Goal: Task Accomplishment & Management: Complete application form

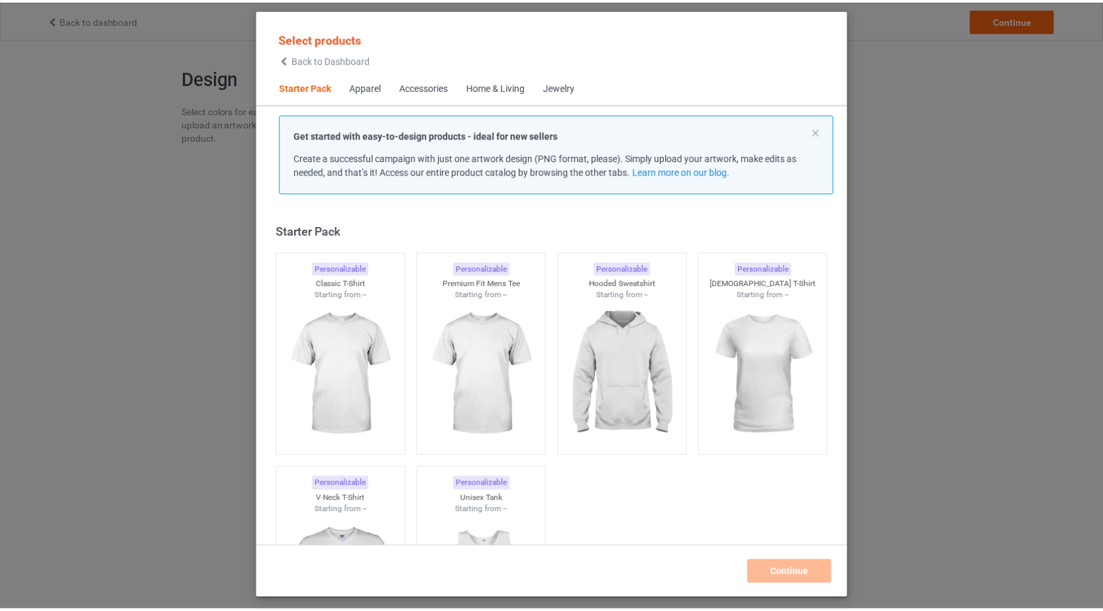
scroll to position [17, 0]
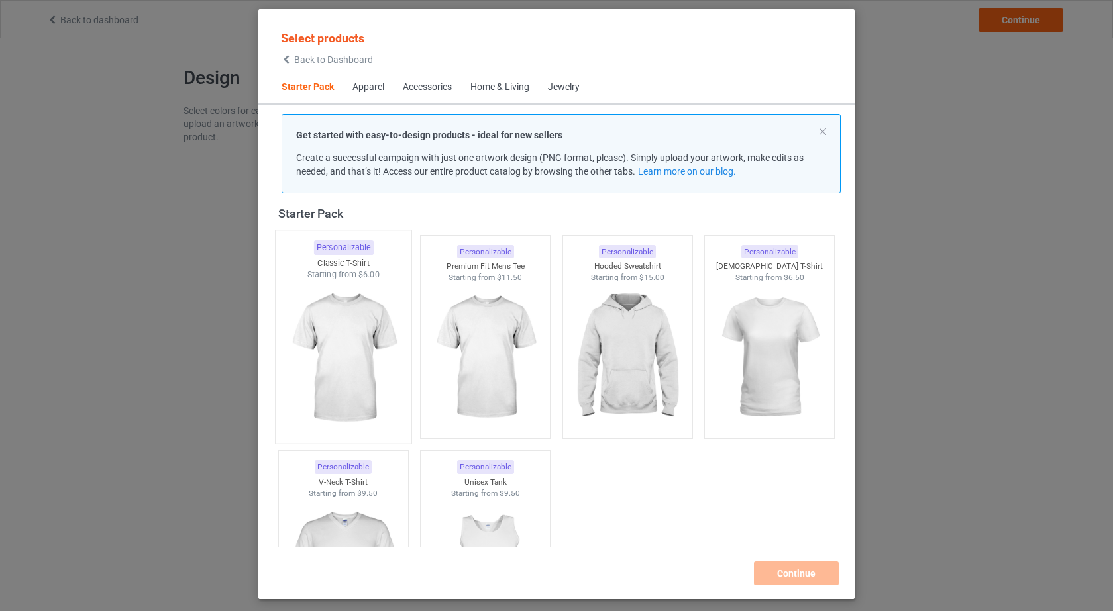
click at [352, 372] on img at bounding box center [343, 359] width 125 height 156
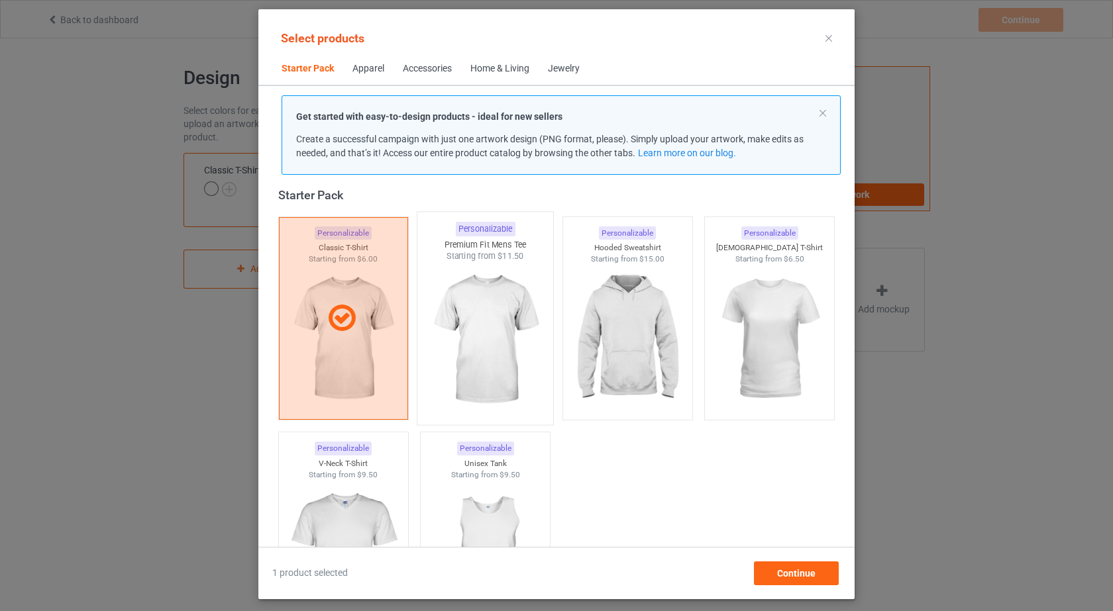
click at [480, 322] on img at bounding box center [485, 340] width 125 height 156
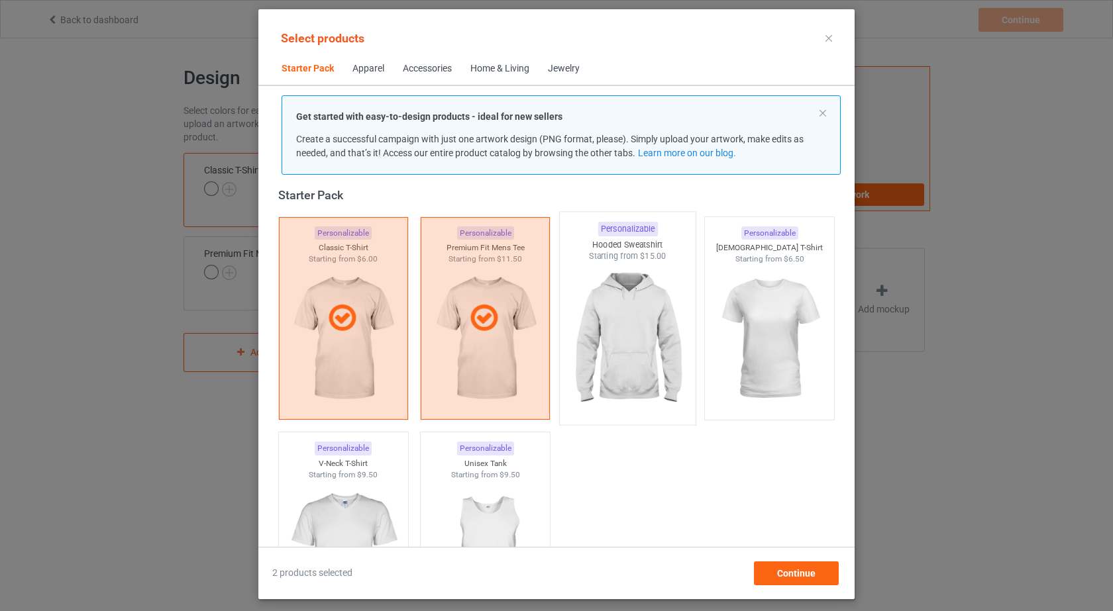
click at [592, 337] on img at bounding box center [627, 340] width 125 height 156
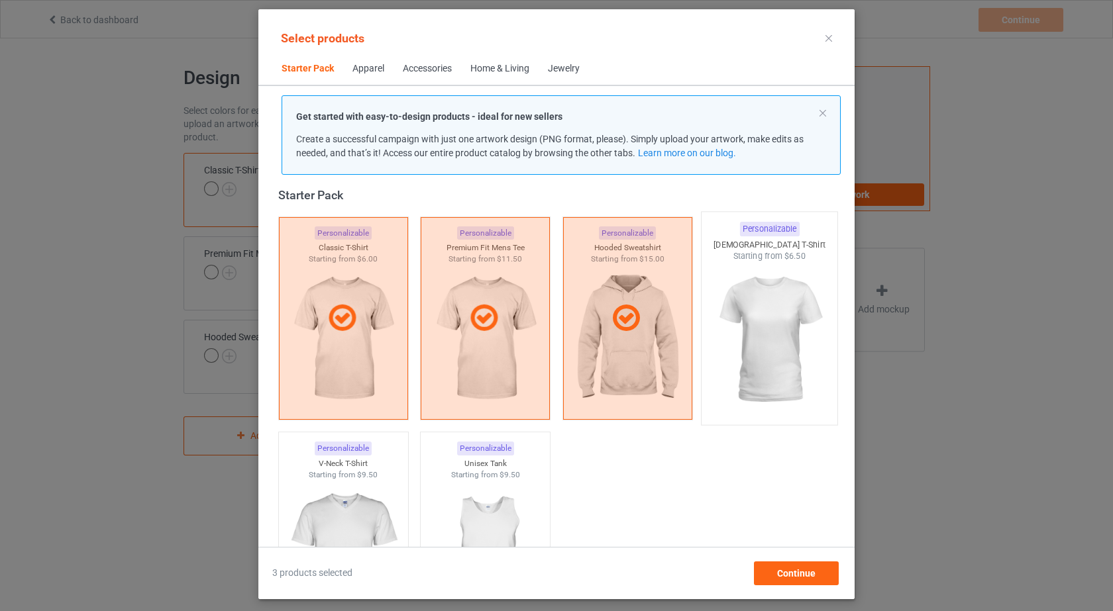
click at [771, 317] on img at bounding box center [769, 340] width 125 height 156
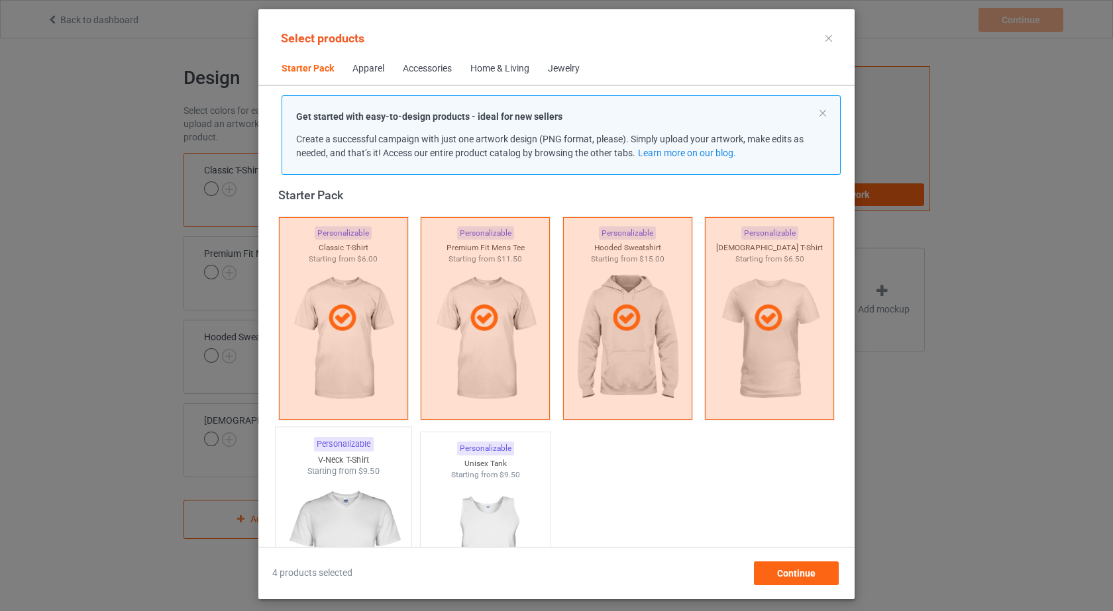
click at [370, 510] on img at bounding box center [343, 556] width 125 height 156
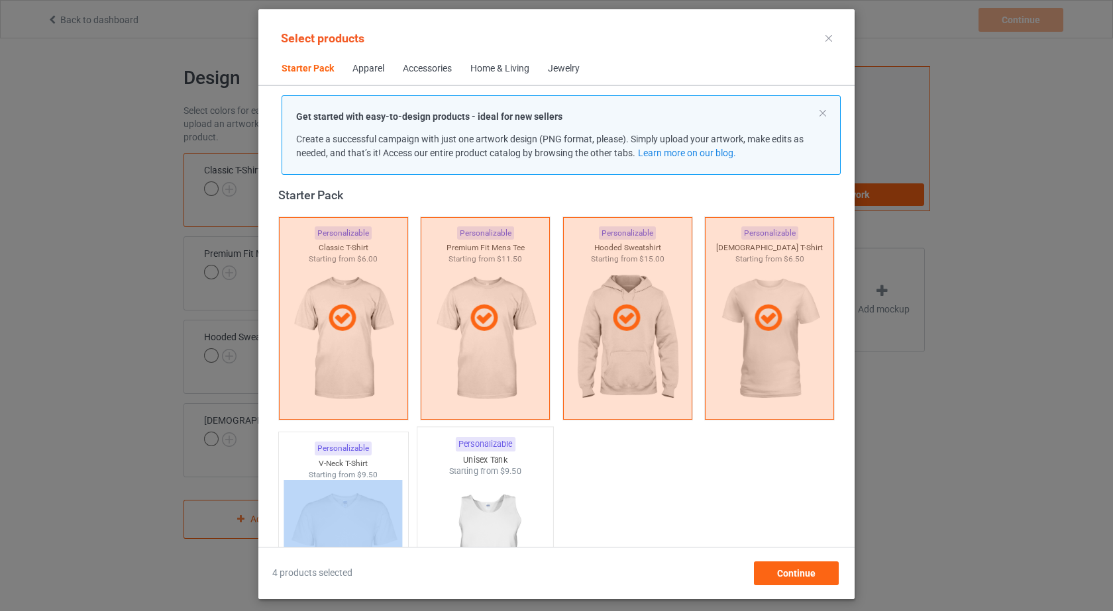
click at [469, 503] on img at bounding box center [485, 556] width 125 height 156
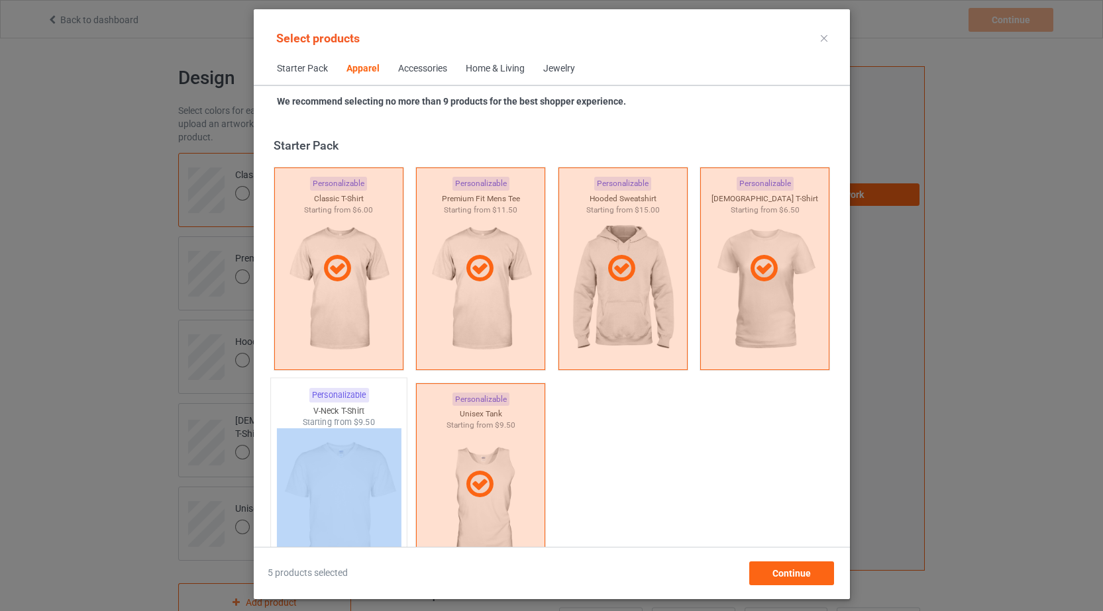
click at [350, 468] on img at bounding box center [338, 507] width 125 height 156
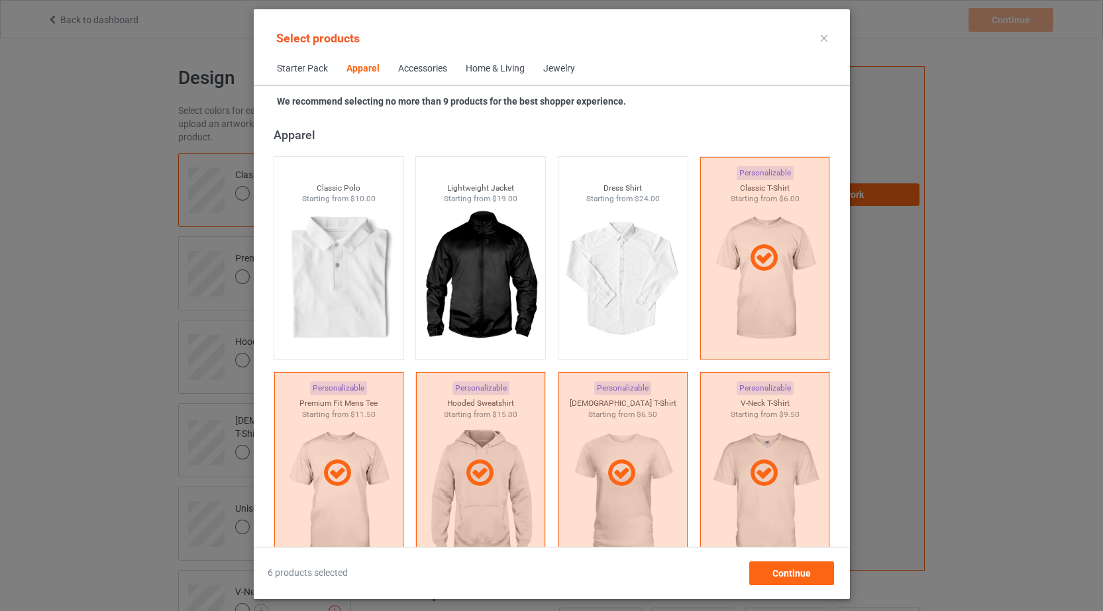
scroll to position [2896, 0]
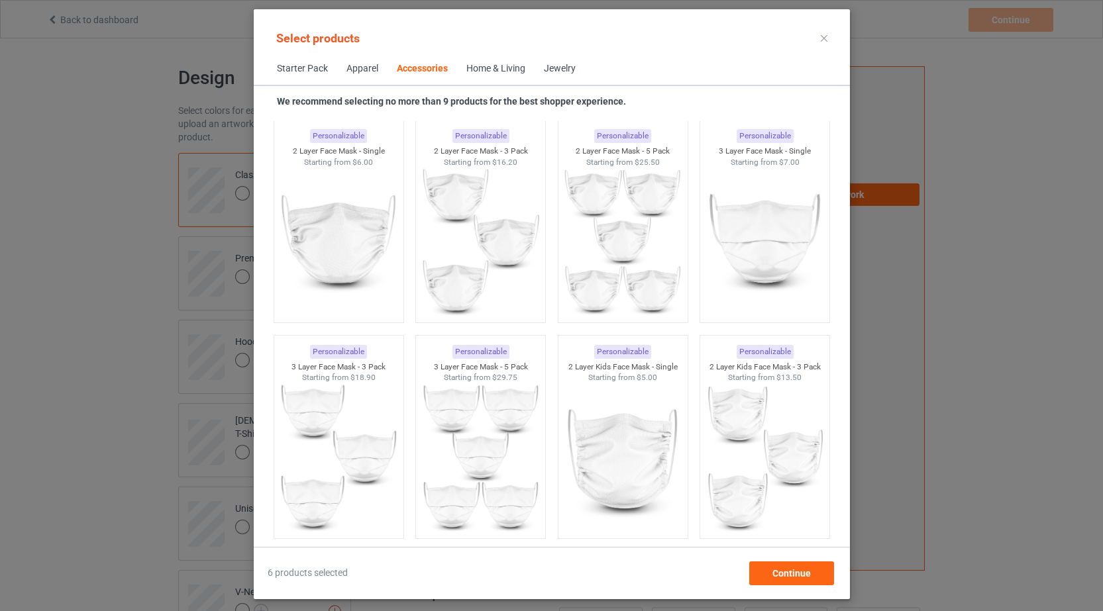
scroll to position [3466, 0]
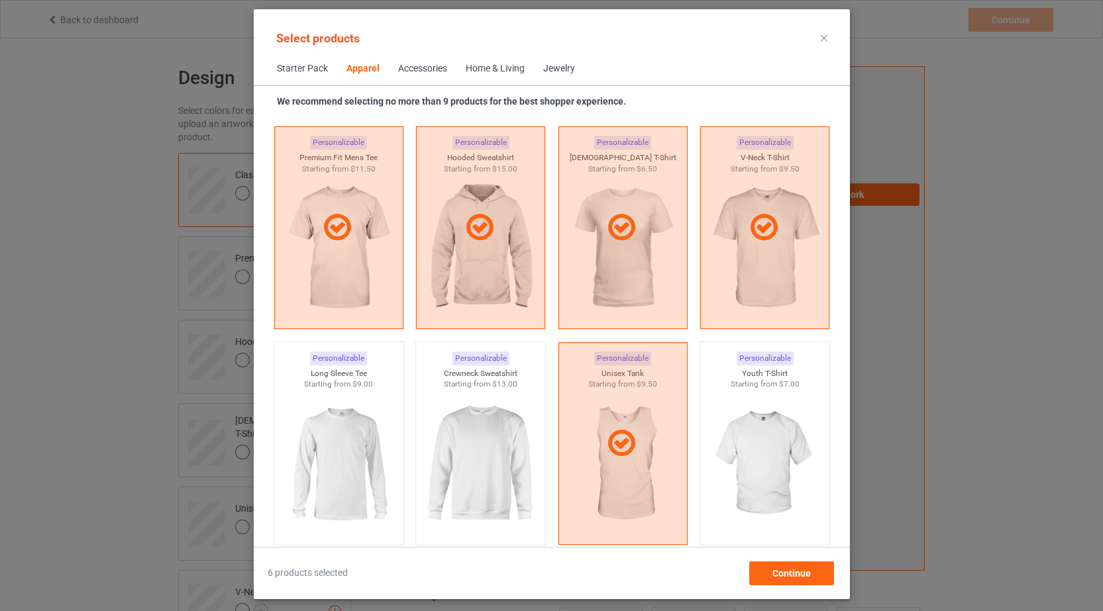
scroll to position [742, 0]
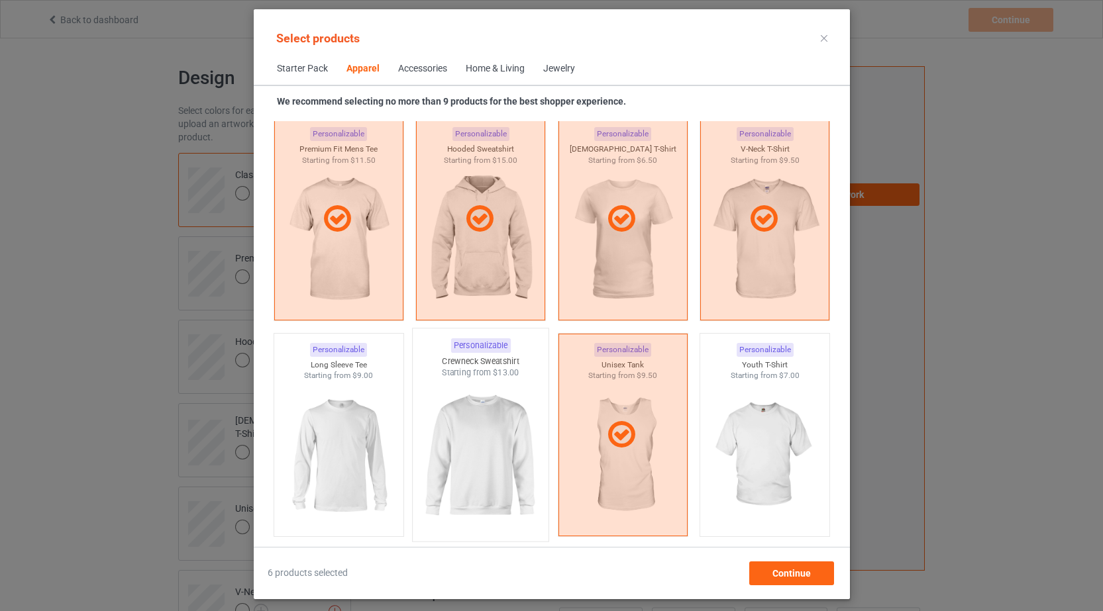
click at [495, 460] on img at bounding box center [480, 457] width 125 height 156
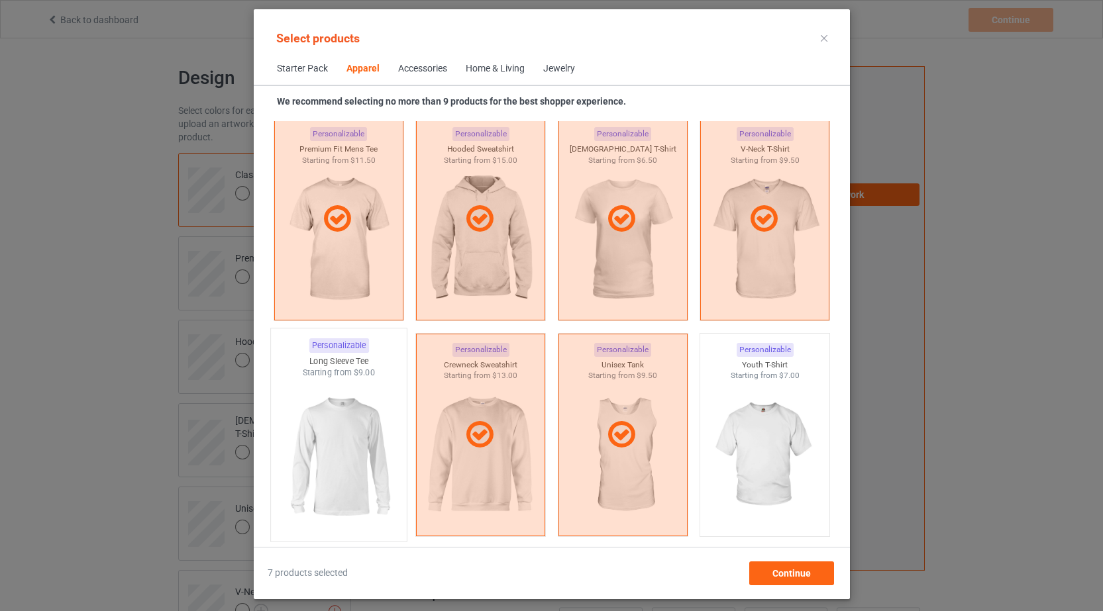
click at [344, 448] on img at bounding box center [338, 457] width 125 height 156
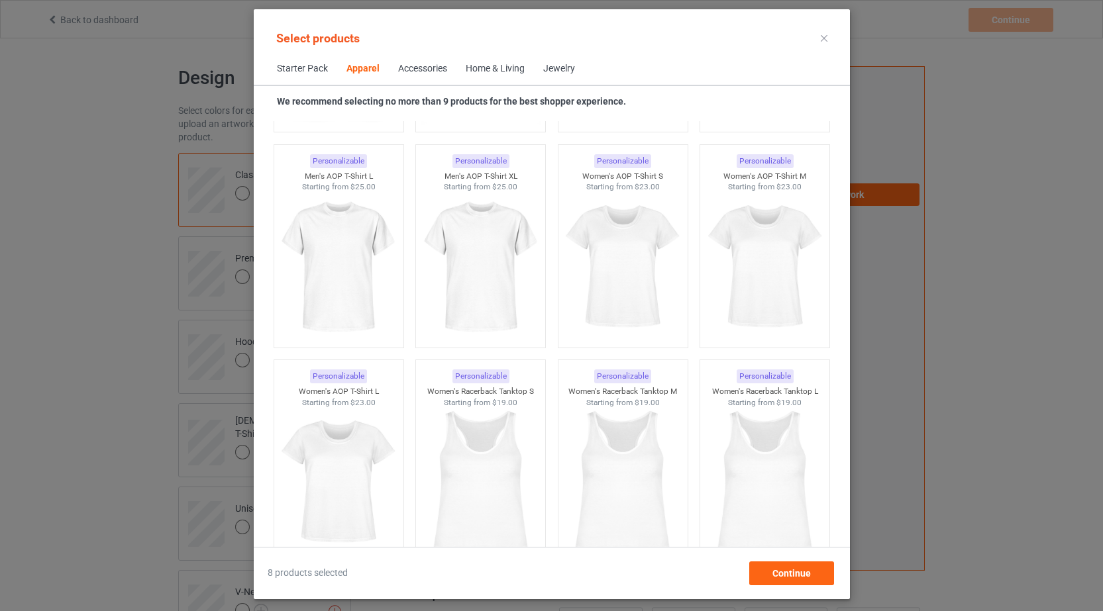
scroll to position [2226, 0]
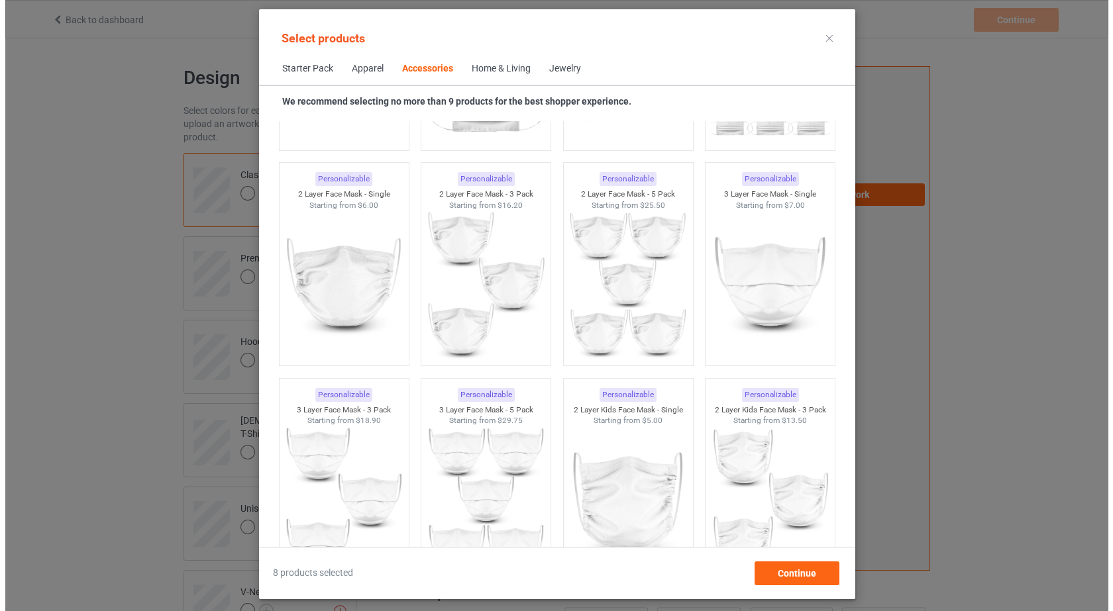
scroll to position [3153, 0]
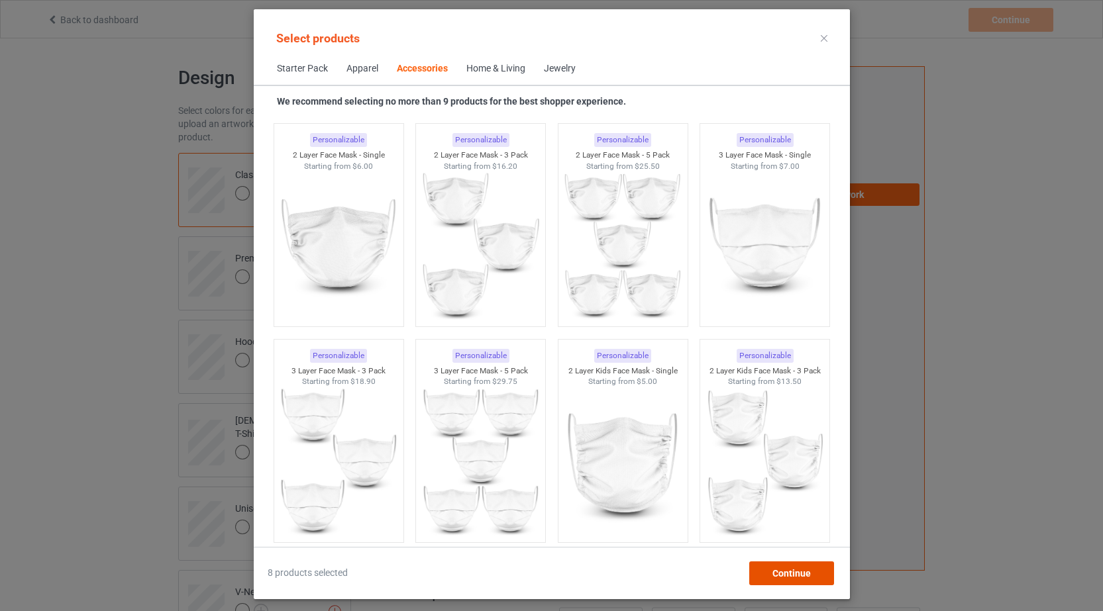
click at [802, 578] on span "Continue" at bounding box center [791, 573] width 38 height 11
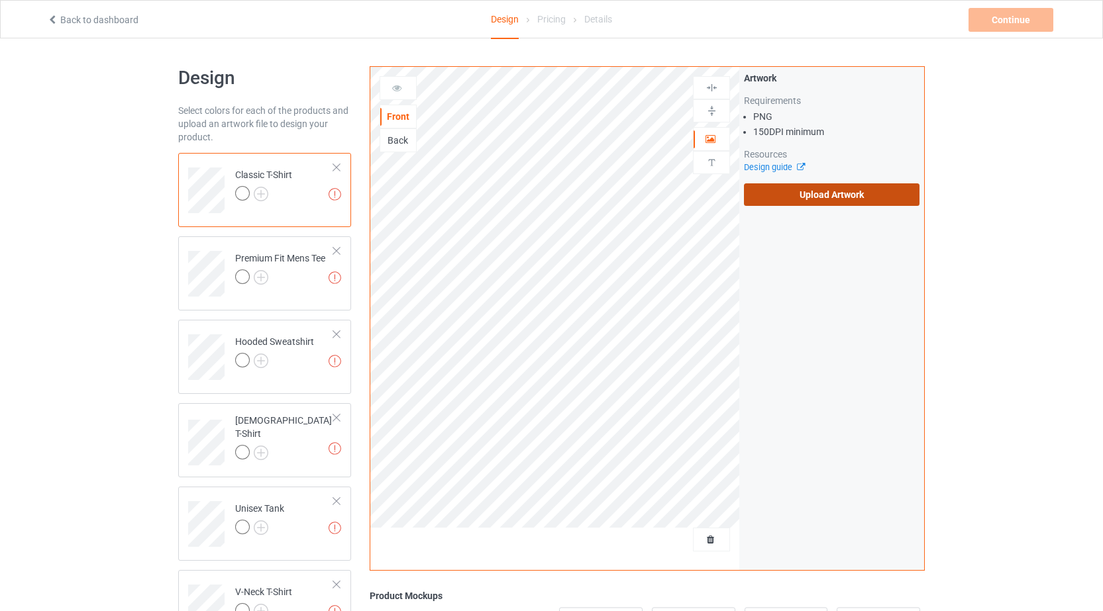
click at [809, 202] on label "Upload Artwork" at bounding box center [832, 194] width 176 height 23
click at [0, 0] on input "Upload Artwork" at bounding box center [0, 0] width 0 height 0
click at [260, 191] on img at bounding box center [261, 194] width 15 height 15
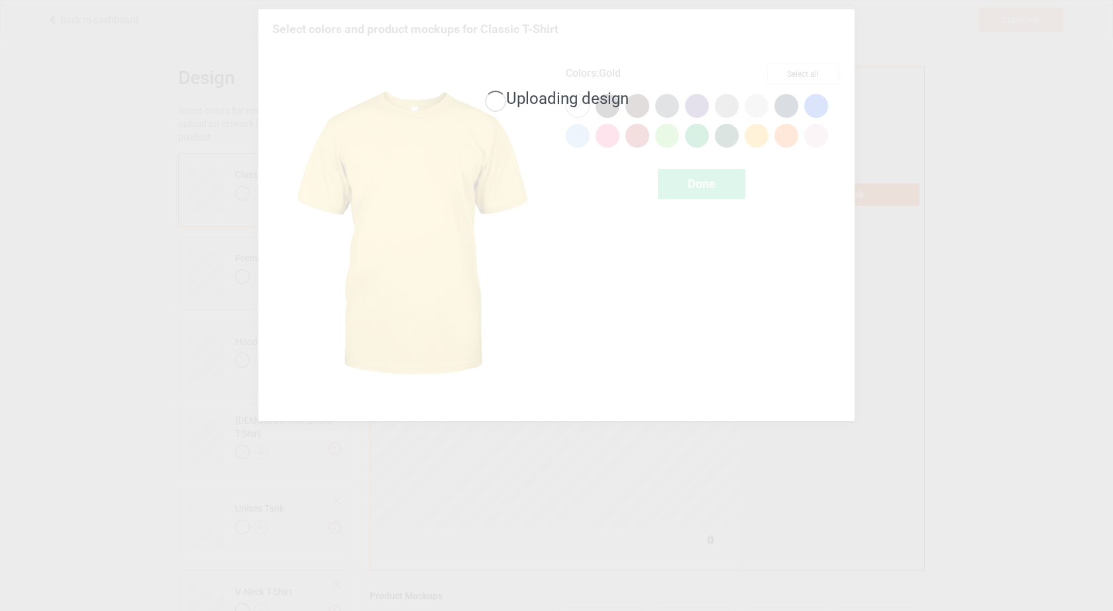
click at [948, 101] on div "Uploading design" at bounding box center [556, 305] width 1113 height 611
click at [915, 134] on div "Uploading design" at bounding box center [556, 305] width 1113 height 611
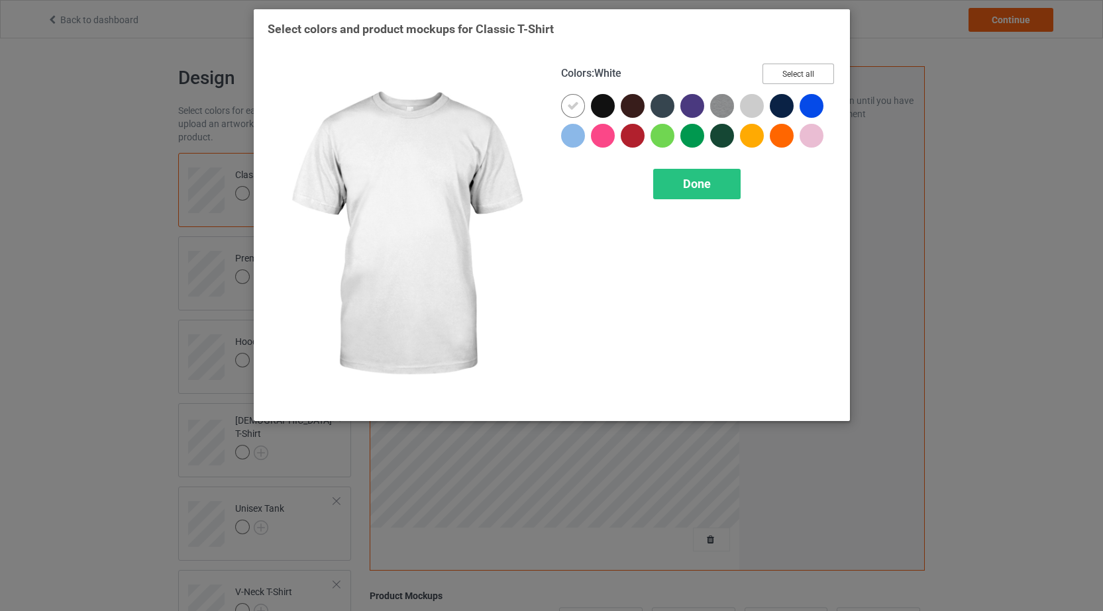
click at [816, 66] on button "Select all" at bounding box center [798, 74] width 72 height 21
click at [727, 191] on div "Done" at bounding box center [696, 184] width 87 height 30
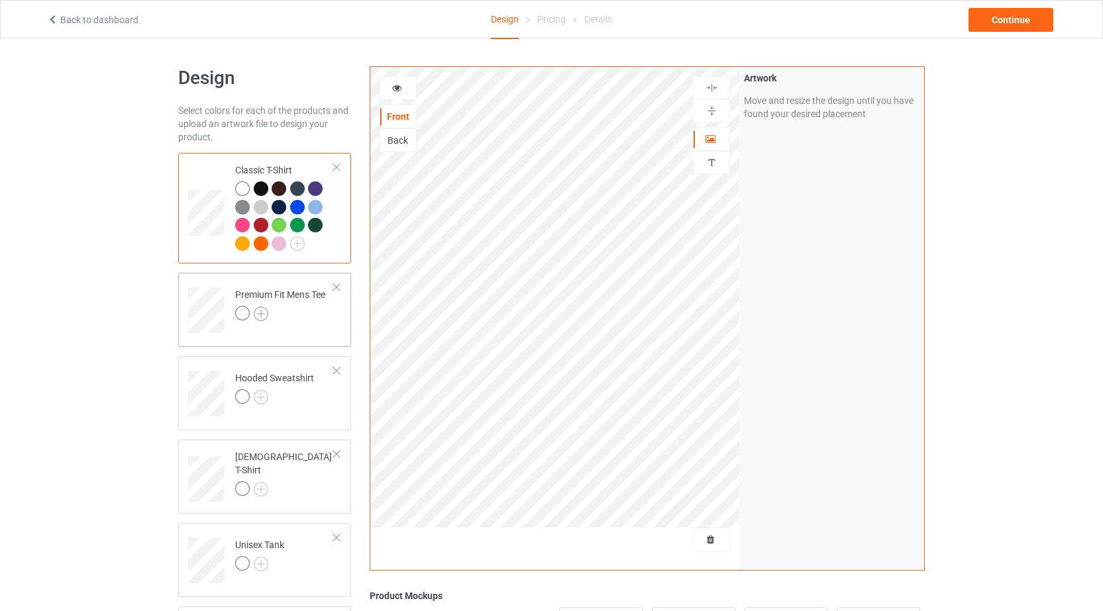
click at [268, 313] on img at bounding box center [261, 314] width 15 height 15
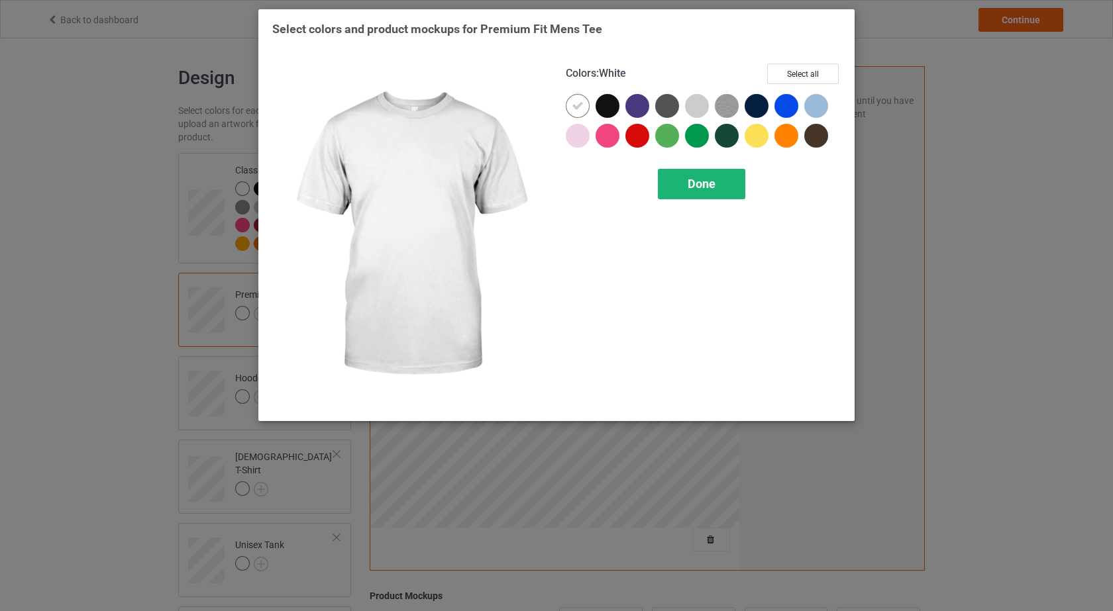
click at [724, 188] on div "Done" at bounding box center [701, 184] width 87 height 30
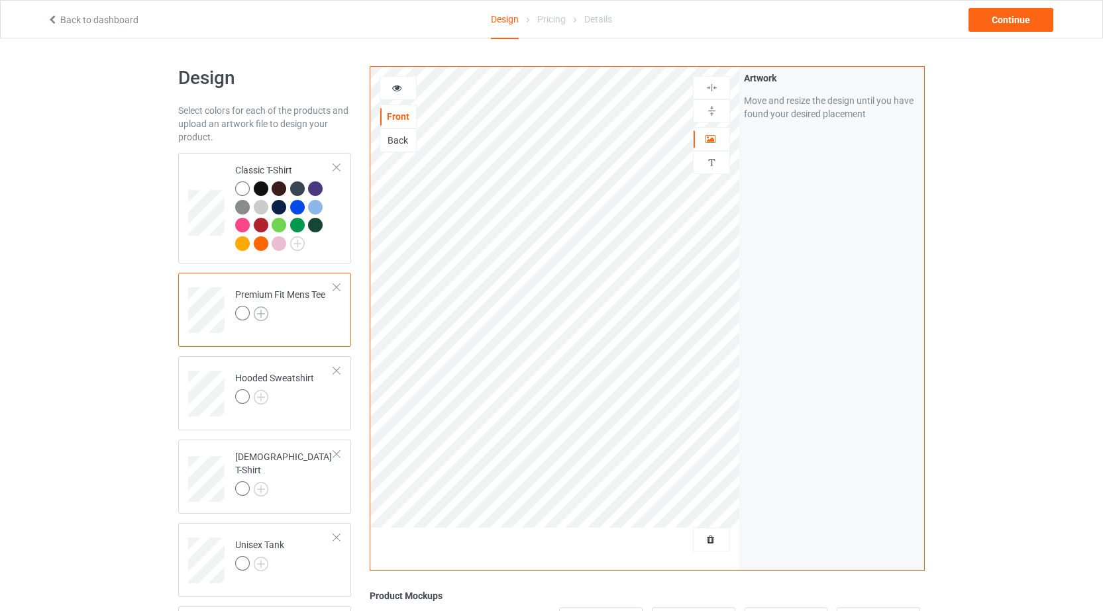
click at [264, 314] on img at bounding box center [261, 314] width 15 height 15
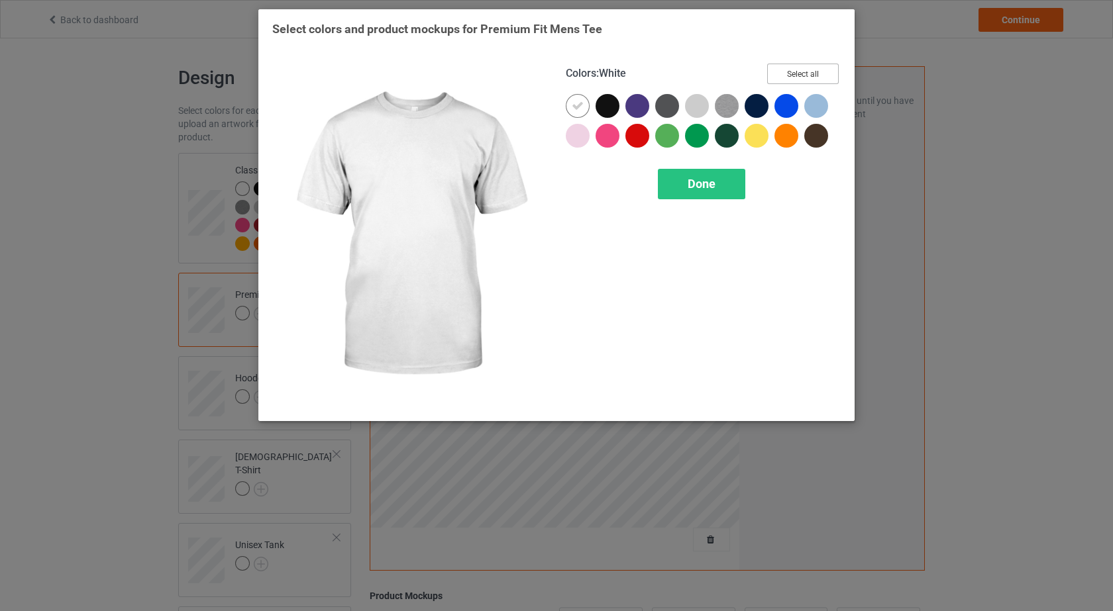
click at [826, 73] on button "Select all" at bounding box center [803, 74] width 72 height 21
click at [722, 186] on div "Done" at bounding box center [701, 184] width 87 height 30
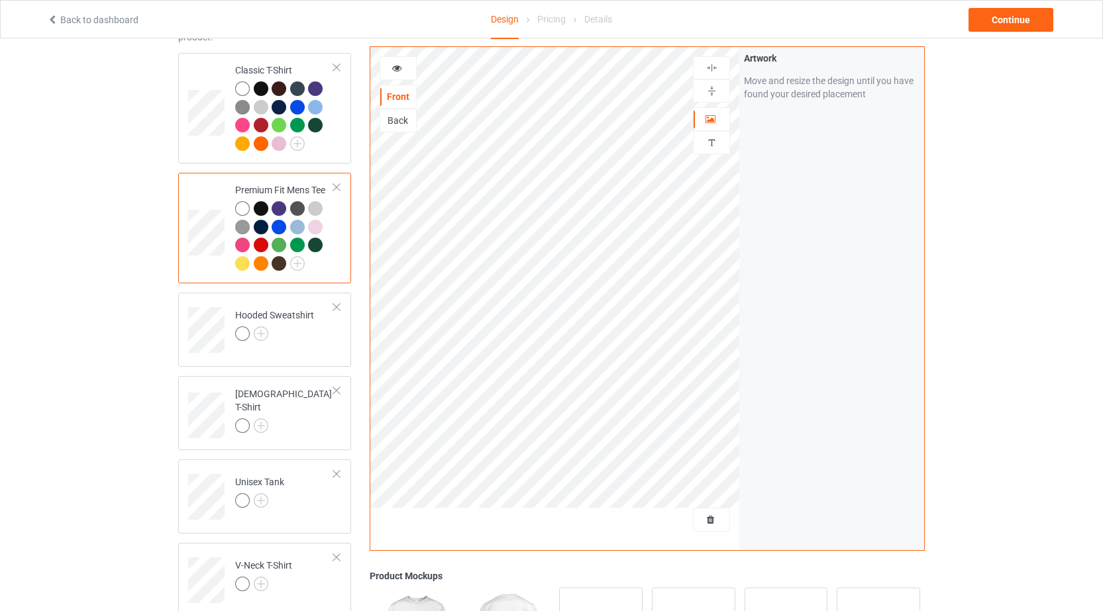
scroll to position [105, 0]
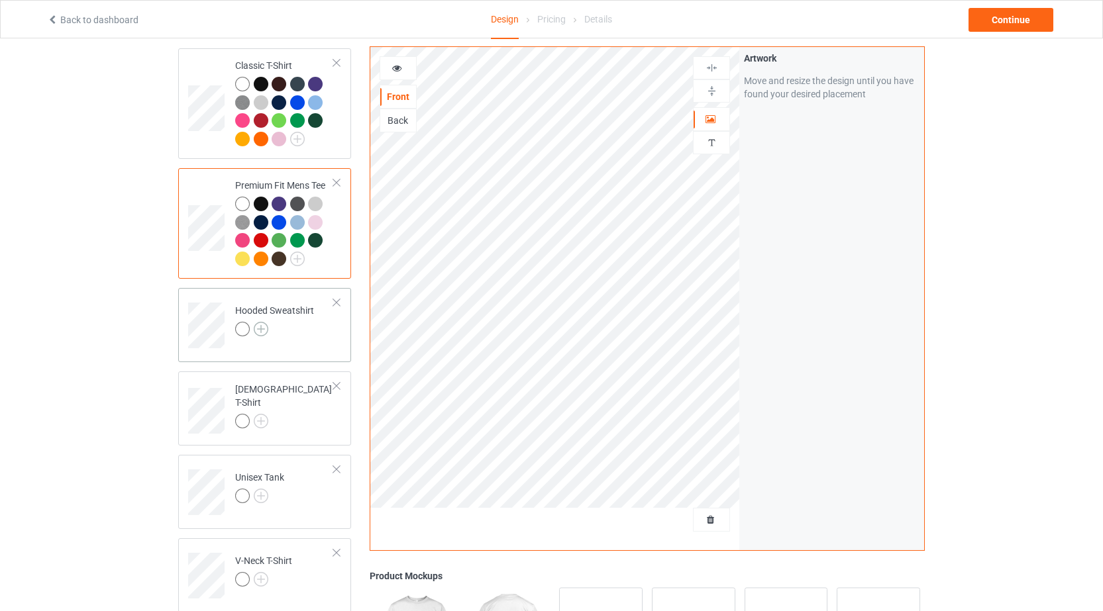
click at [266, 332] on img at bounding box center [261, 329] width 15 height 15
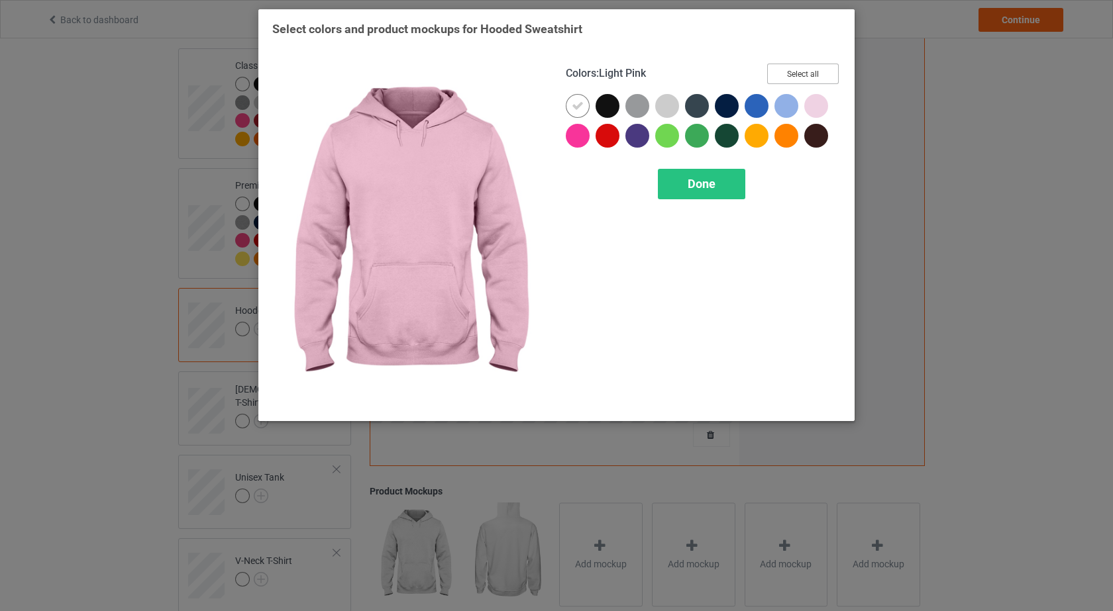
click at [824, 73] on button "Select all" at bounding box center [803, 74] width 72 height 21
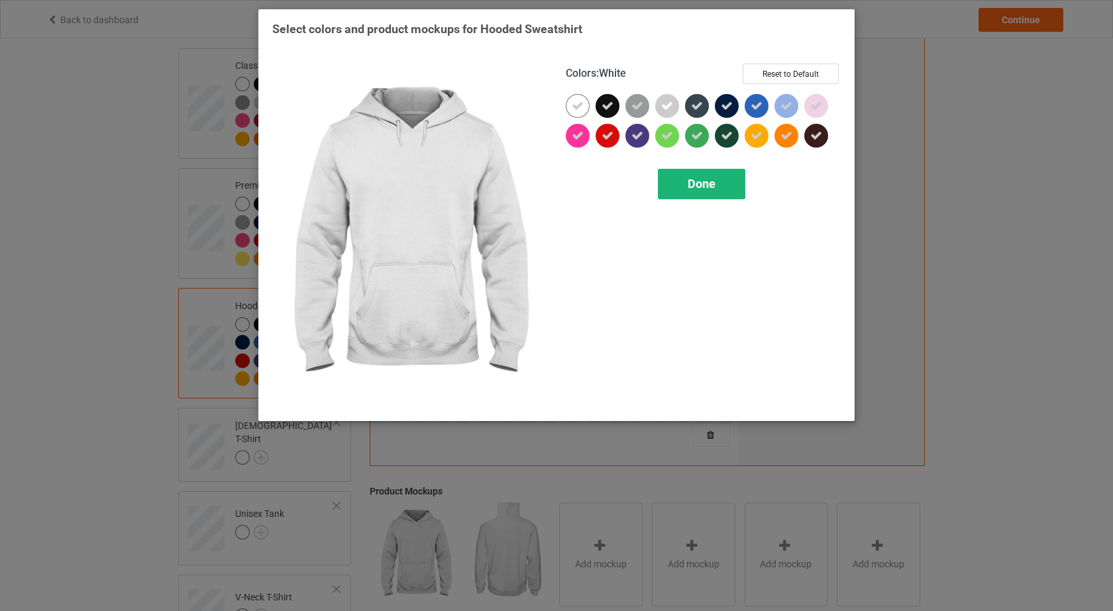
click at [739, 180] on div "Done" at bounding box center [701, 184] width 87 height 30
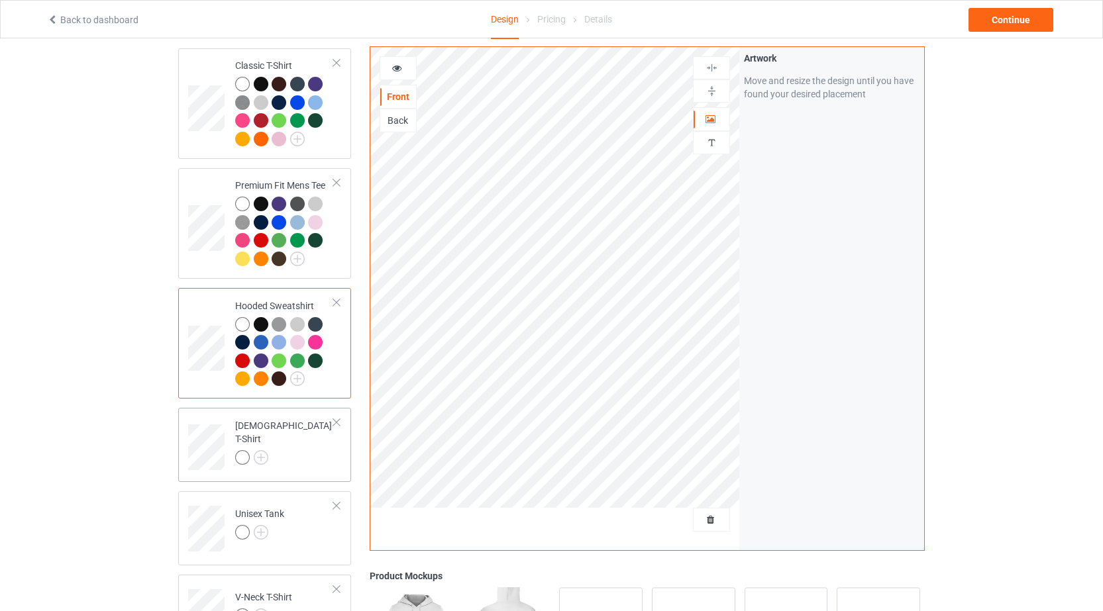
click at [272, 450] on div at bounding box center [284, 459] width 99 height 19
click at [262, 458] on img at bounding box center [261, 457] width 15 height 15
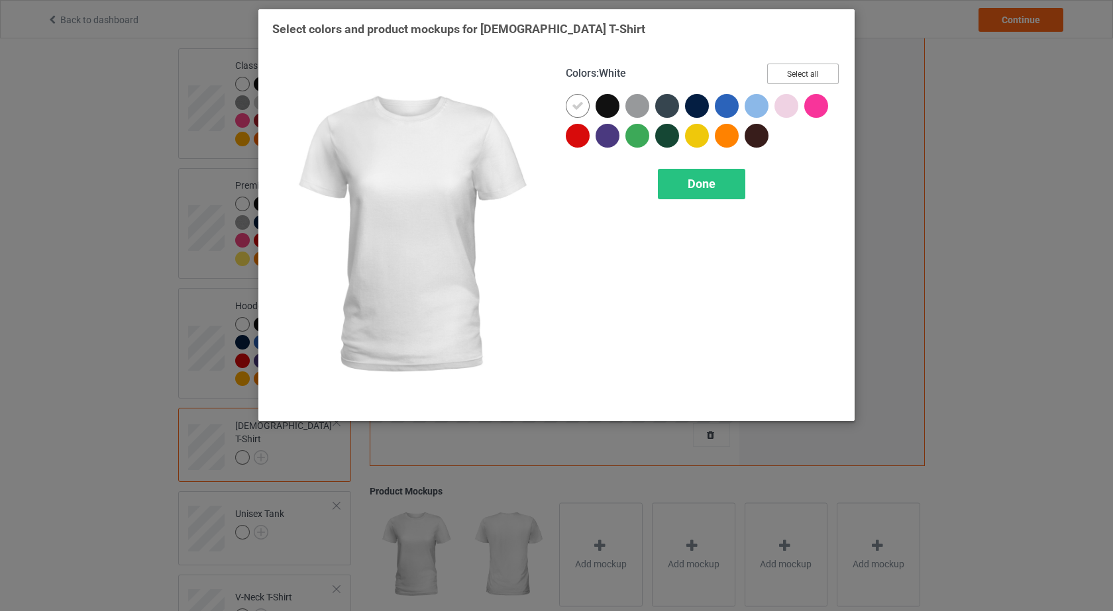
click at [832, 68] on button "Select all" at bounding box center [803, 74] width 72 height 21
click at [722, 188] on div "Done" at bounding box center [701, 184] width 87 height 30
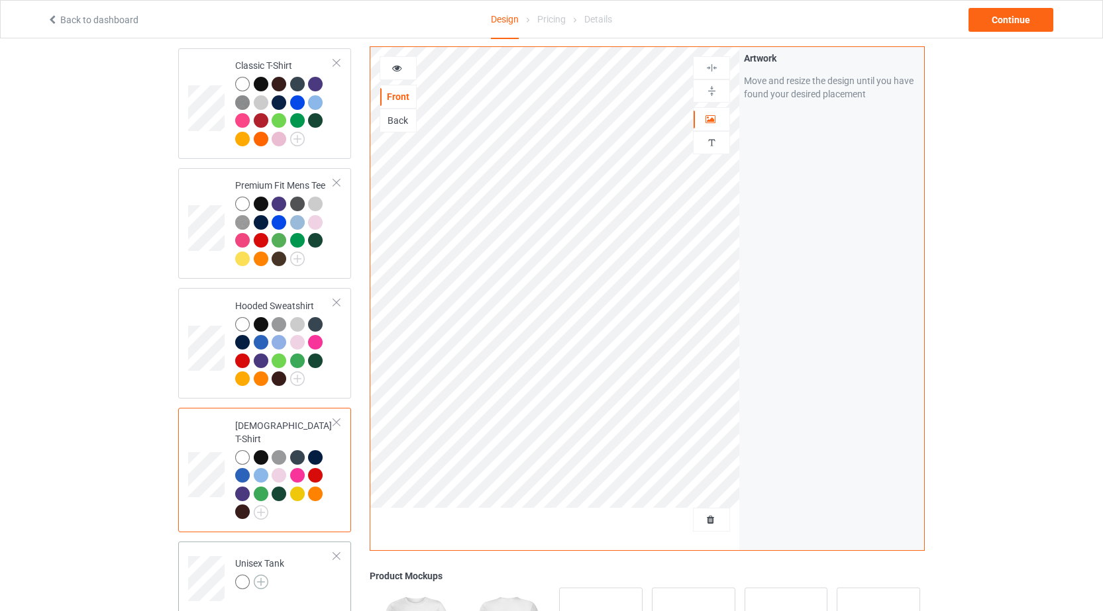
click at [264, 577] on img at bounding box center [261, 582] width 15 height 15
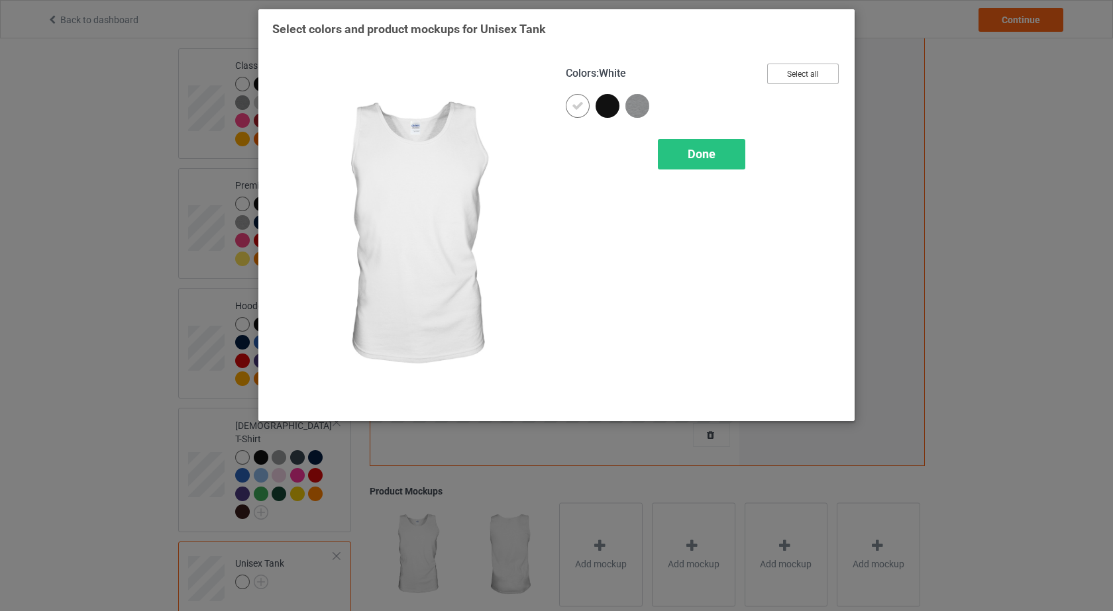
click at [831, 74] on button "Select all" at bounding box center [803, 74] width 72 height 21
click at [713, 161] on span "Done" at bounding box center [702, 154] width 28 height 14
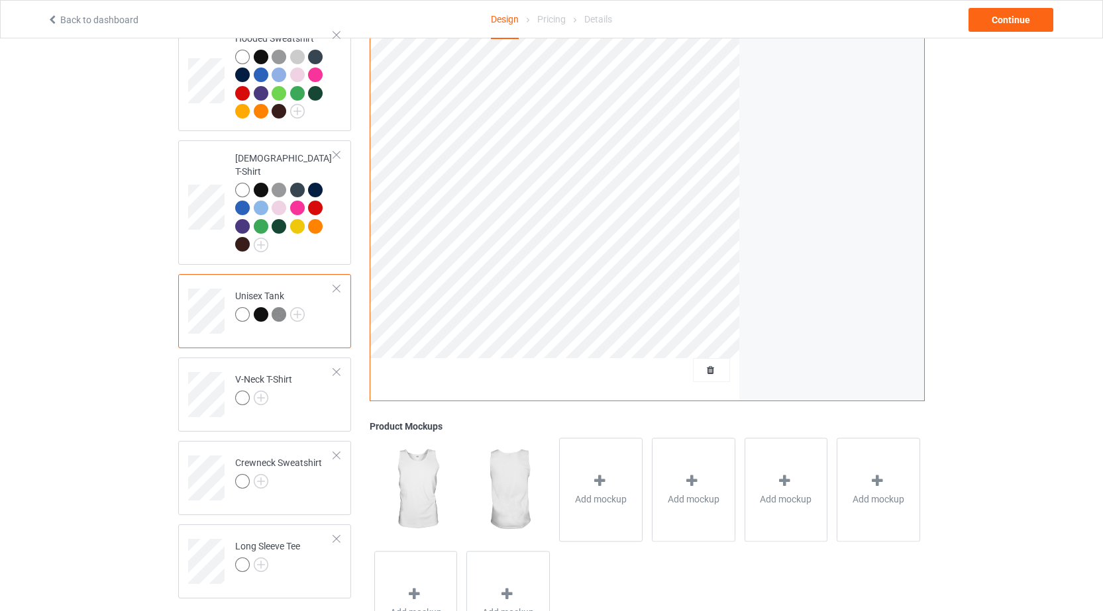
scroll to position [374, 0]
click at [256, 389] on img at bounding box center [261, 396] width 15 height 15
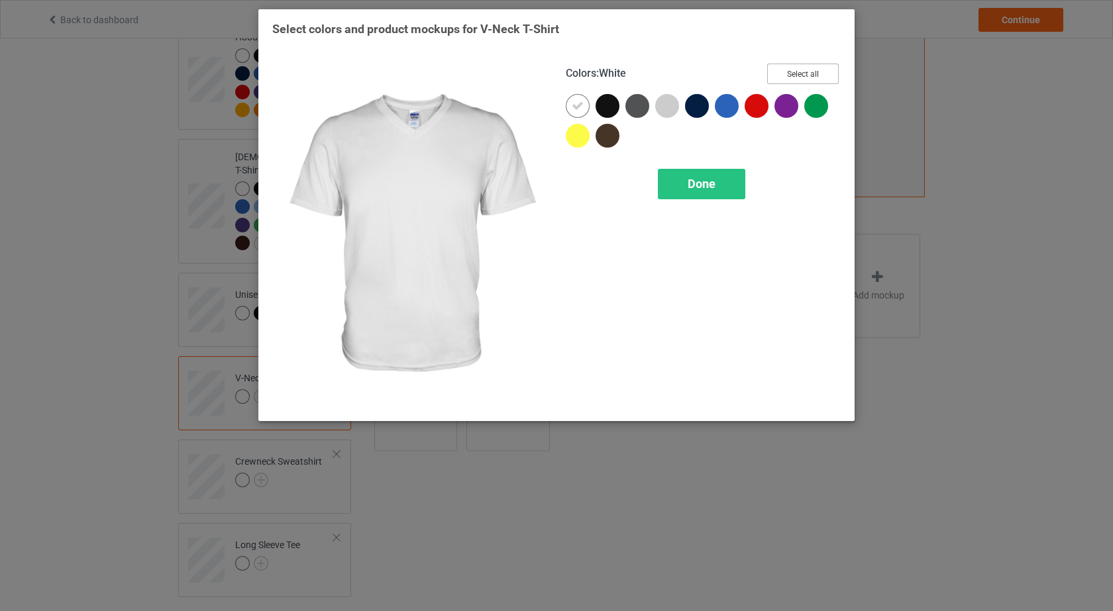
click at [829, 79] on button "Select all" at bounding box center [803, 74] width 72 height 21
click at [698, 191] on span "Done" at bounding box center [702, 184] width 28 height 14
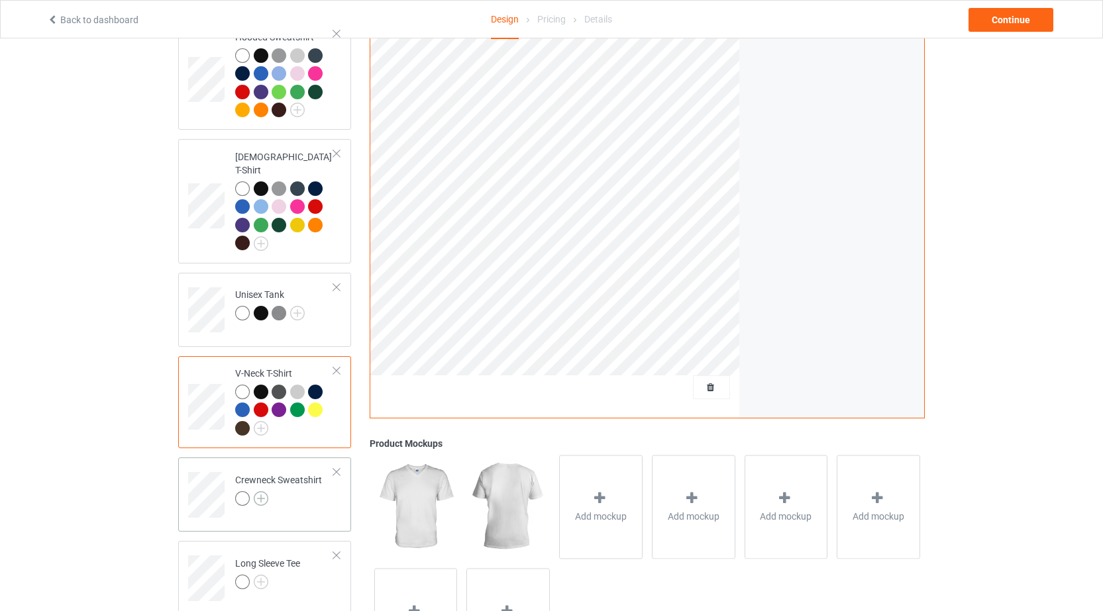
click at [257, 492] on img at bounding box center [261, 499] width 15 height 15
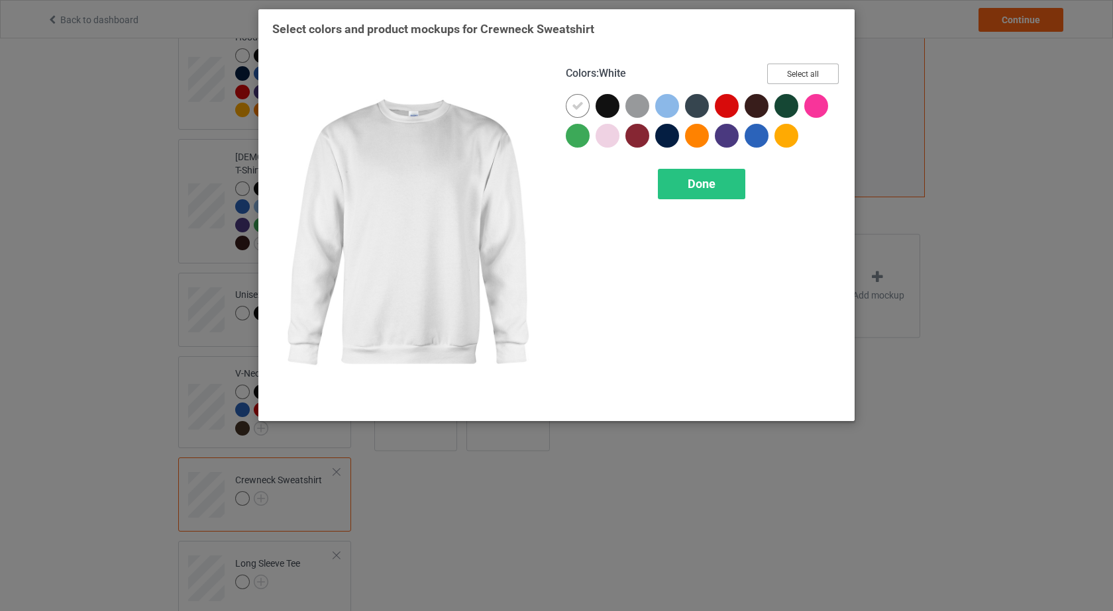
click at [829, 65] on button "Select all" at bounding box center [803, 74] width 72 height 21
click at [704, 176] on div "Done" at bounding box center [701, 184] width 87 height 30
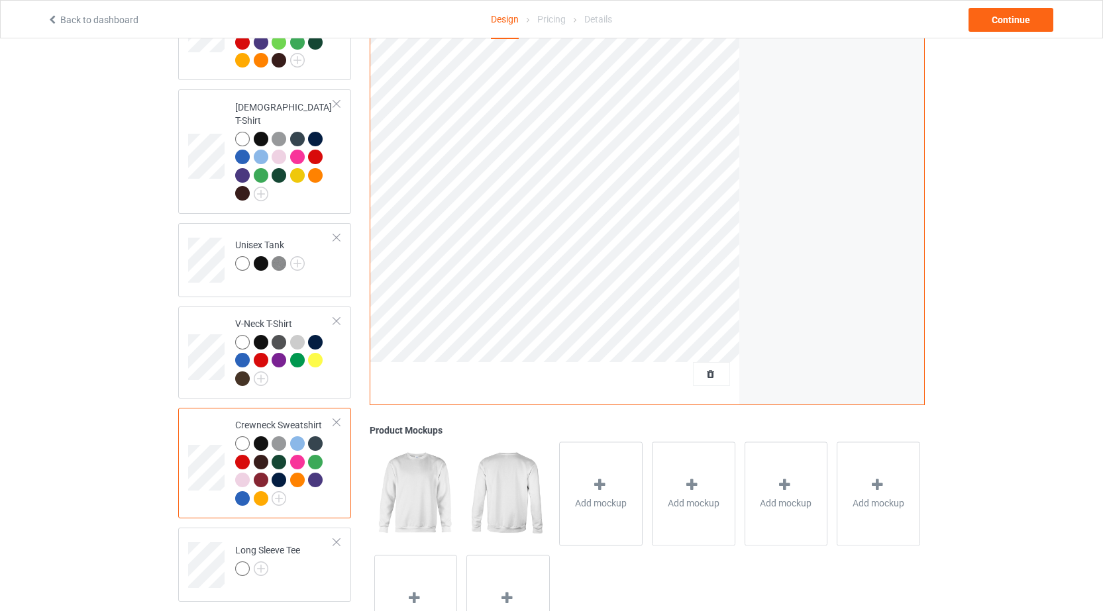
scroll to position [495, 0]
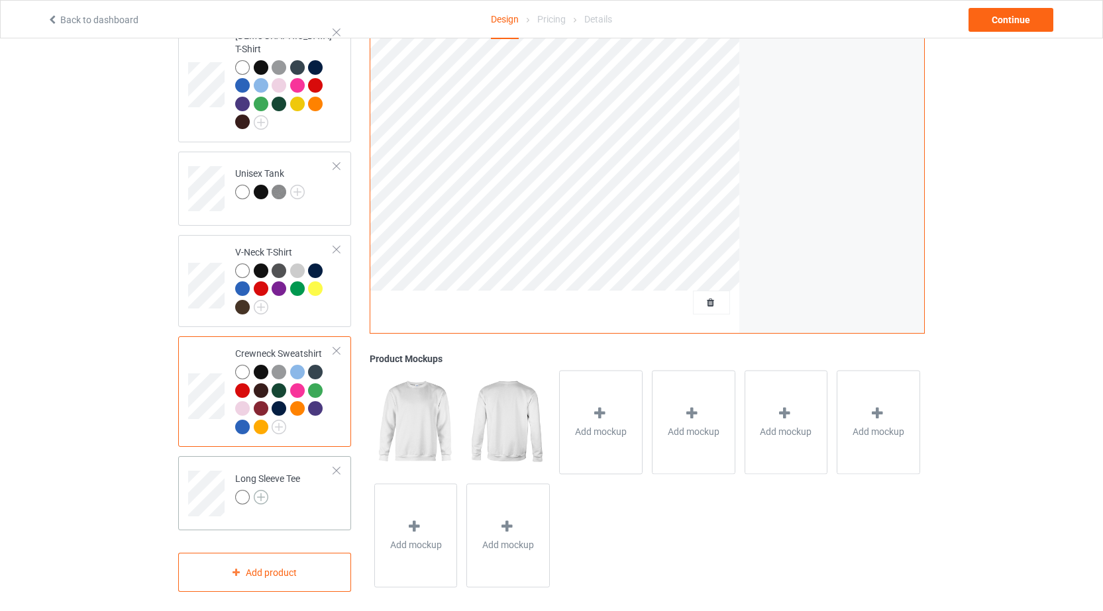
click at [266, 490] on img at bounding box center [261, 497] width 15 height 15
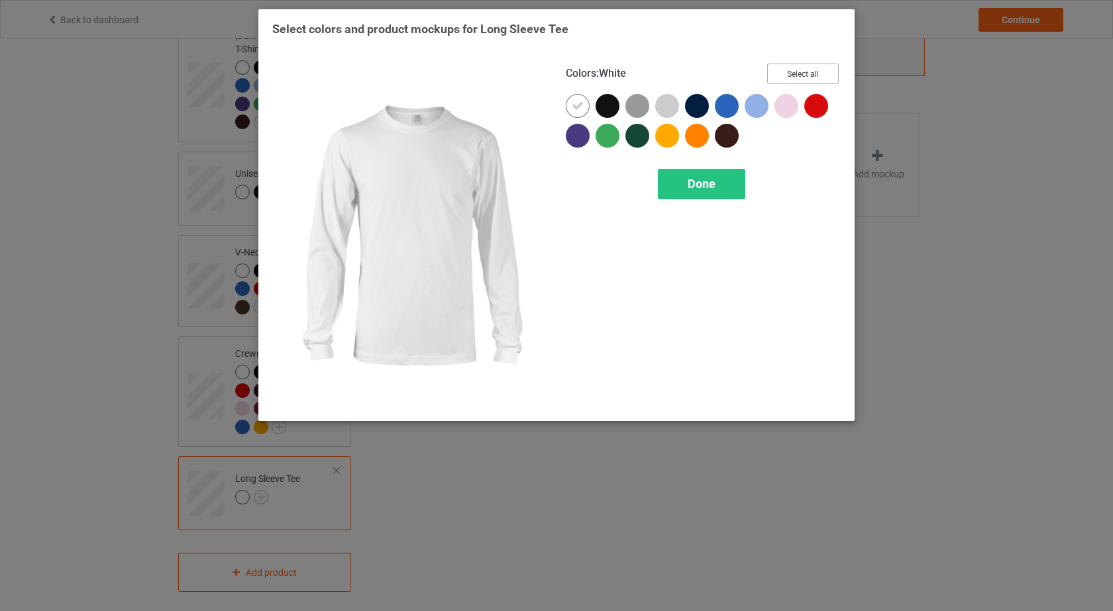
click at [820, 65] on button "Select all" at bounding box center [803, 74] width 72 height 21
click at [731, 182] on div "Done" at bounding box center [701, 184] width 87 height 30
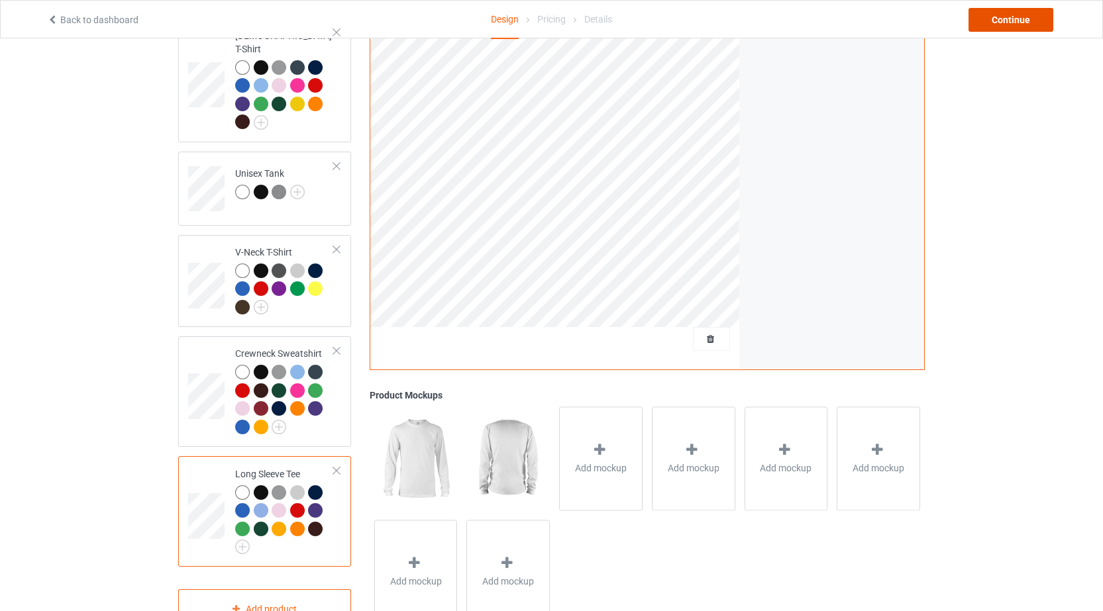
click at [1043, 30] on div "Continue" at bounding box center [1010, 20] width 85 height 24
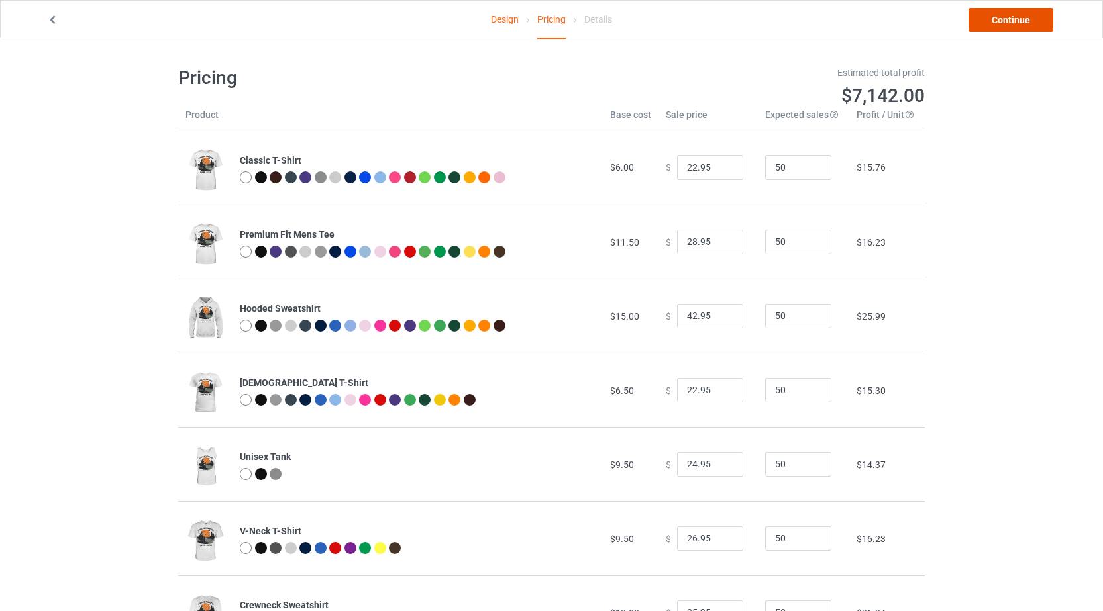
click at [1025, 20] on link "Continue" at bounding box center [1010, 20] width 85 height 24
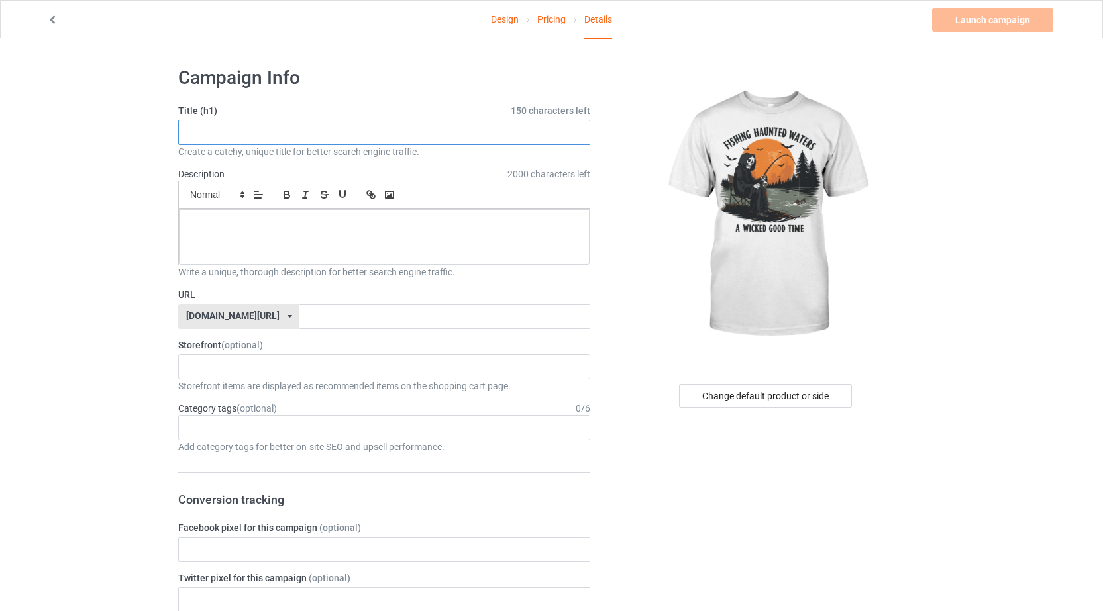
click at [233, 134] on input "text" at bounding box center [384, 132] width 412 height 25
type input "Fishing Haunted Waters"
click at [255, 226] on p at bounding box center [383, 224] width 389 height 13
drag, startPoint x: 189, startPoint y: 134, endPoint x: 305, endPoint y: 134, distance: 116.6
click at [305, 134] on input "Fishing Haunted Waters" at bounding box center [384, 132] width 412 height 25
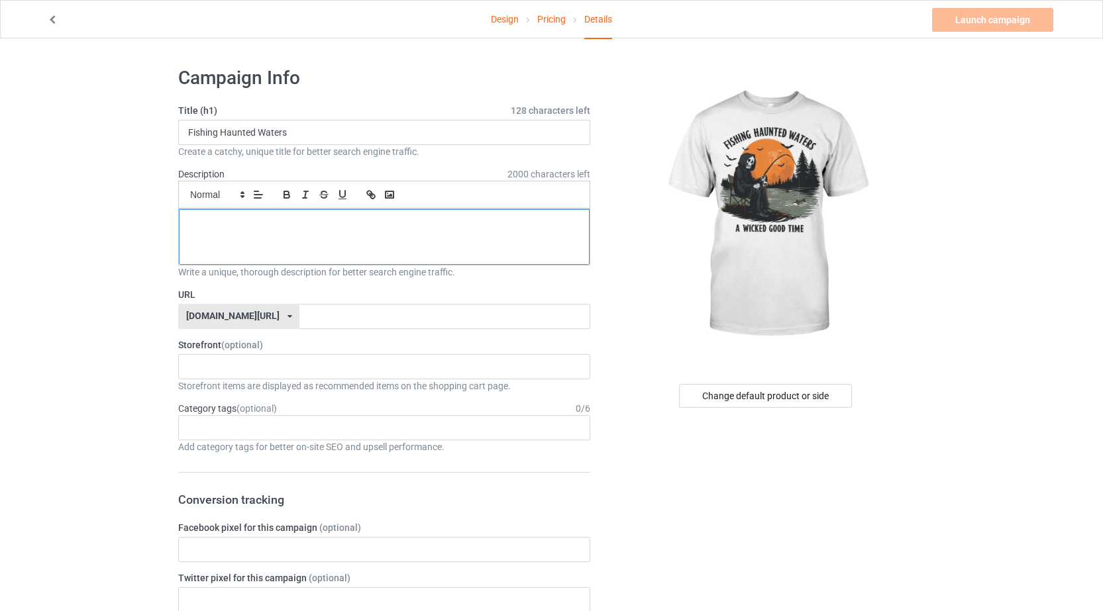
click at [283, 246] on div at bounding box center [384, 237] width 411 height 56
click at [260, 223] on p "Fishing Haunted Waters. a wicked good time" at bounding box center [383, 224] width 389 height 13
click at [225, 218] on p "Fishing Haunted waters. a wicked good time" at bounding box center [383, 224] width 389 height 13
click at [391, 237] on div "Fishing haunted waters. a wicked good time" at bounding box center [384, 237] width 411 height 56
click at [288, 227] on p "Fishing haunted waters. a wicked good time" at bounding box center [383, 224] width 389 height 13
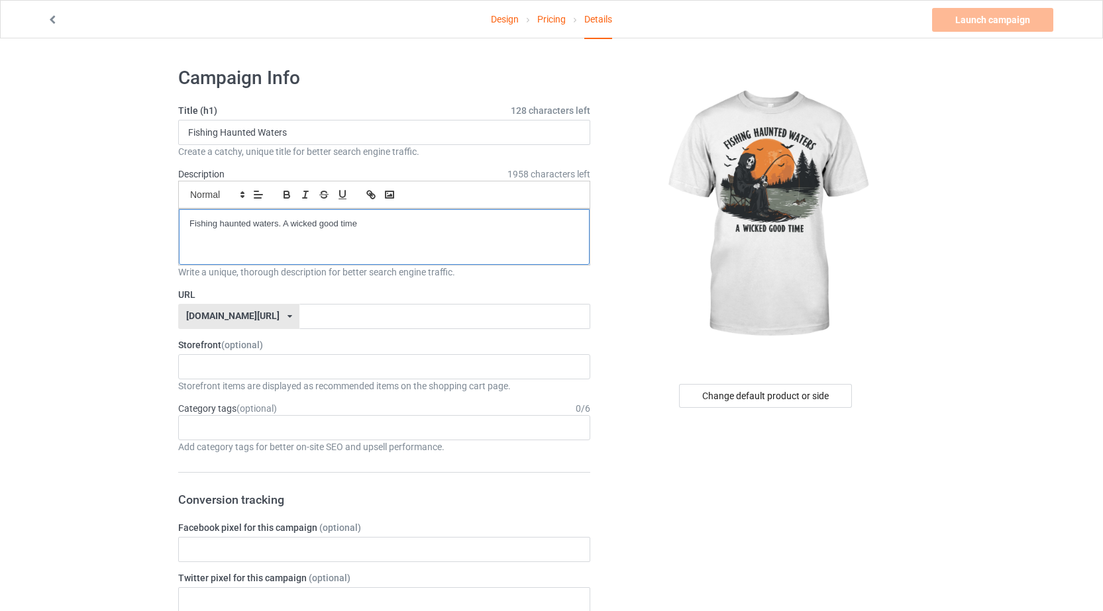
click at [450, 237] on div "Fishing haunted waters. A wicked good time" at bounding box center [384, 237] width 411 height 56
click at [342, 313] on input "text" at bounding box center [444, 316] width 290 height 25
drag, startPoint x: 183, startPoint y: 134, endPoint x: 313, endPoint y: 125, distance: 130.8
click at [313, 125] on input "Fishing Haunted Waters" at bounding box center [384, 132] width 412 height 25
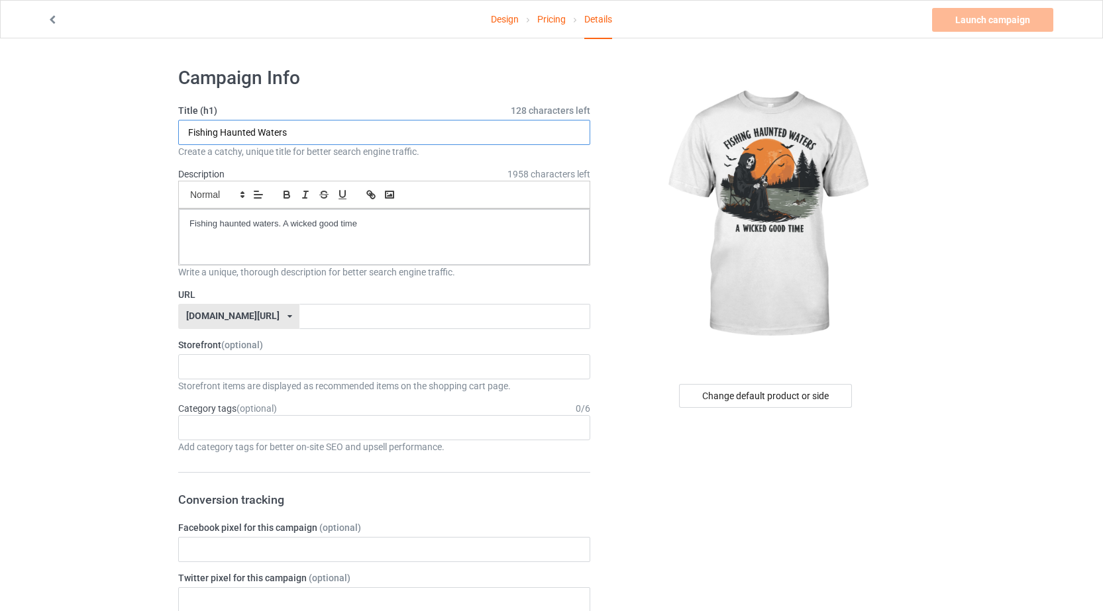
drag, startPoint x: 187, startPoint y: 132, endPoint x: 287, endPoint y: 132, distance: 100.7
click at [287, 132] on input "Fishing Haunted Waters" at bounding box center [384, 132] width 412 height 25
click at [323, 322] on input "text" at bounding box center [444, 316] width 290 height 25
paste input "Fishing Haunted Waters"
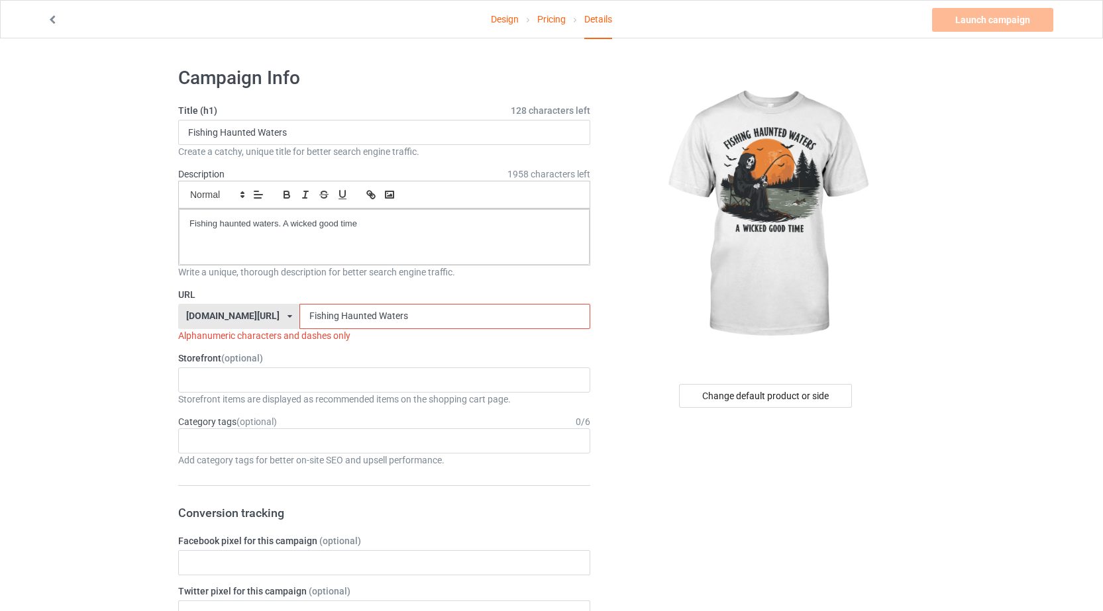
click at [342, 316] on input "Fishing Haunted Waters" at bounding box center [444, 316] width 290 height 25
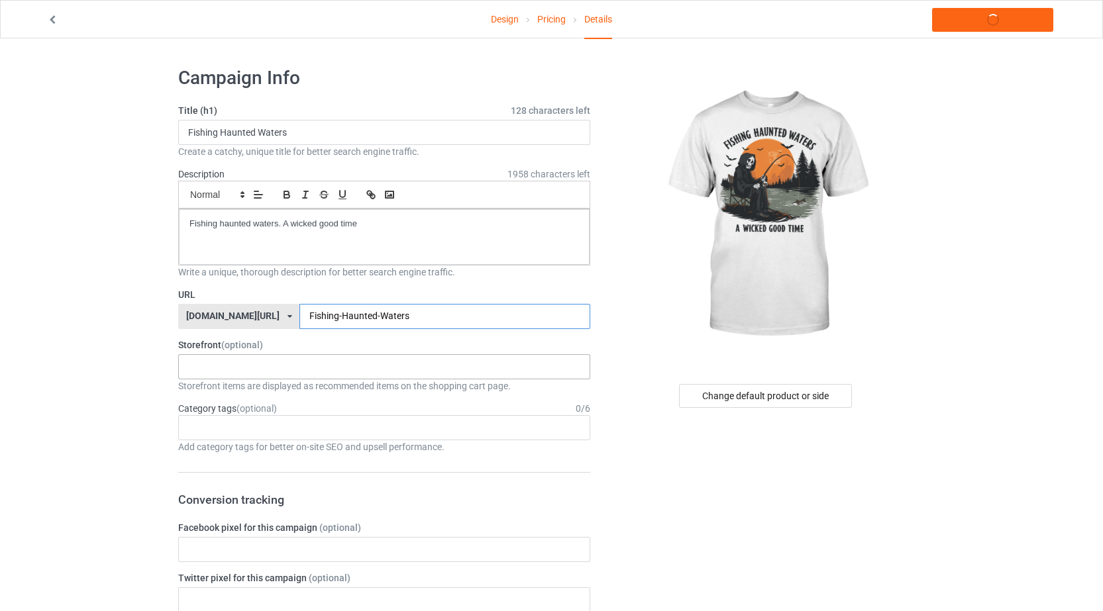
type input "Fishing-Haunted-Waters"
click at [393, 358] on div "MineWear Christique Christly CampTees CastTees It's Outdoors Cat Lover TeeHub 6…" at bounding box center [384, 366] width 412 height 25
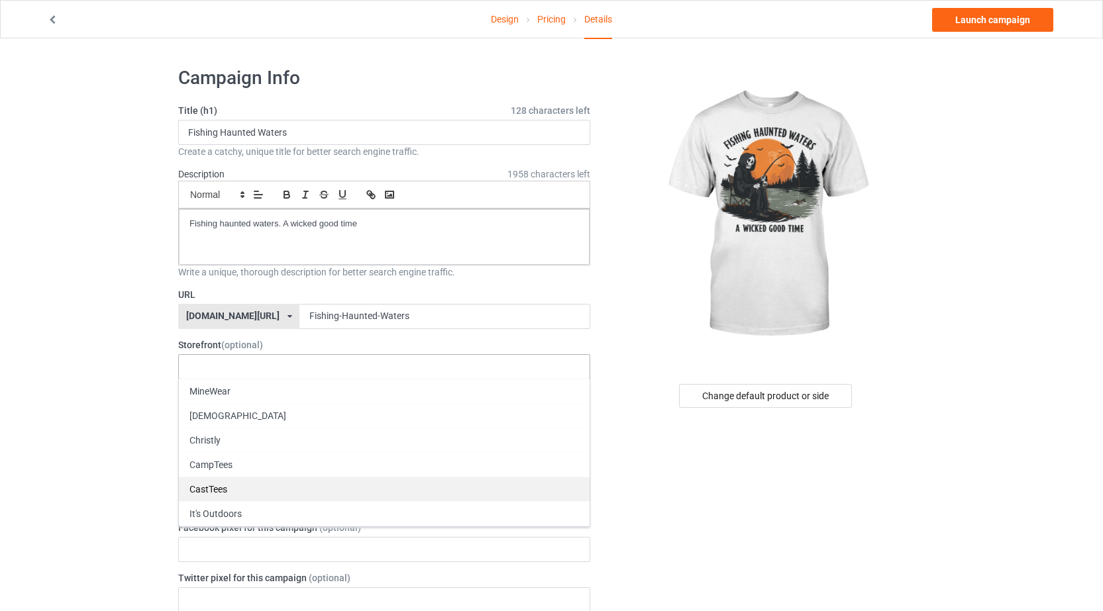
click at [213, 482] on div "CastTees" at bounding box center [384, 489] width 411 height 25
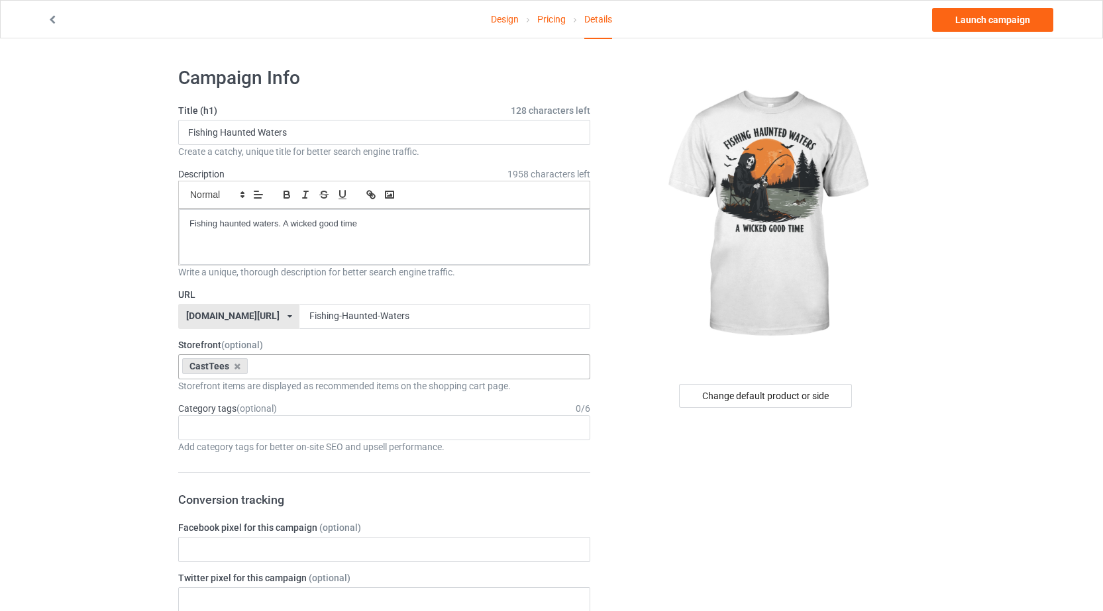
click at [623, 389] on div "Change default product or side" at bounding box center [767, 396] width 316 height 24
click at [243, 426] on div "Age > [DEMOGRAPHIC_DATA] > 1 Age > [DEMOGRAPHIC_DATA] Months > 1 Month Age > [D…" at bounding box center [384, 427] width 412 height 25
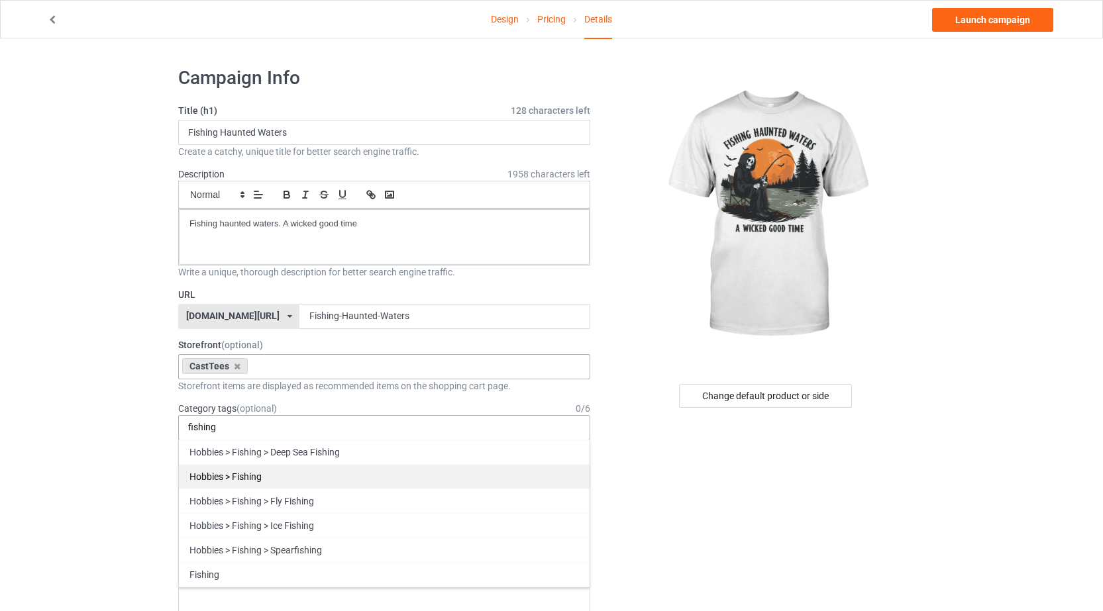
type input "fishing"
click at [215, 473] on div "Hobbies > Fishing" at bounding box center [384, 476] width 411 height 25
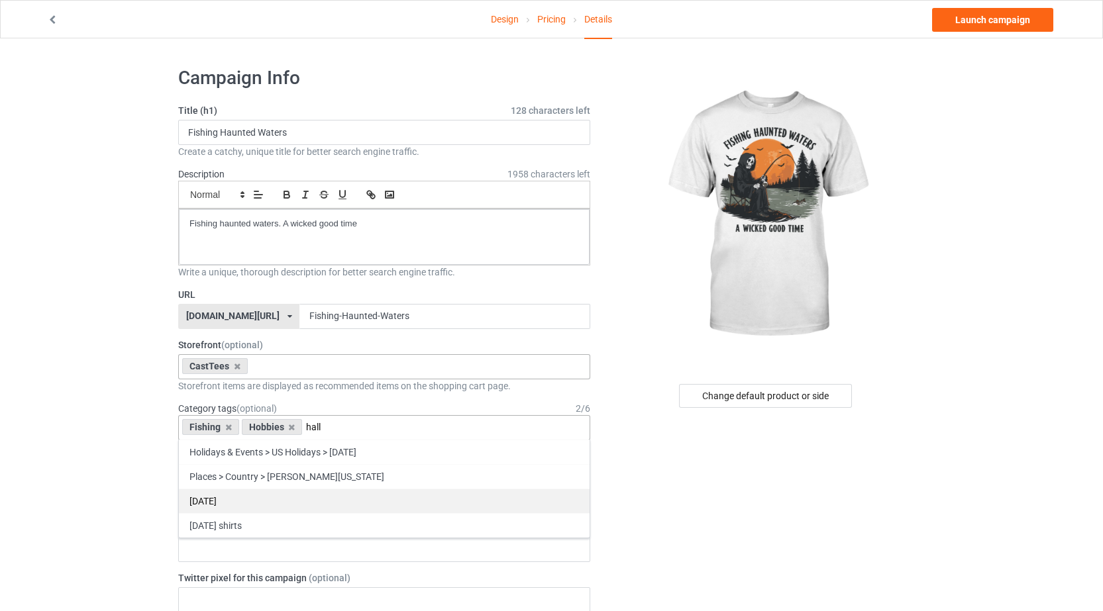
type input "hall"
click at [232, 501] on div "[DATE]" at bounding box center [384, 501] width 411 height 25
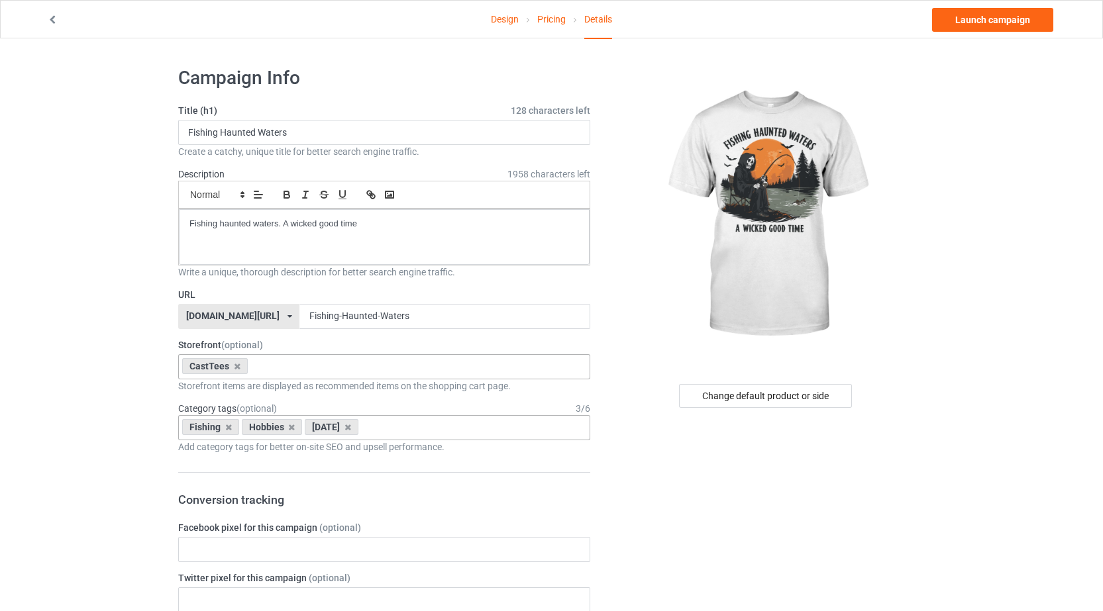
click at [645, 323] on div at bounding box center [767, 215] width 316 height 298
click at [970, 23] on link "Launch campaign" at bounding box center [992, 20] width 121 height 24
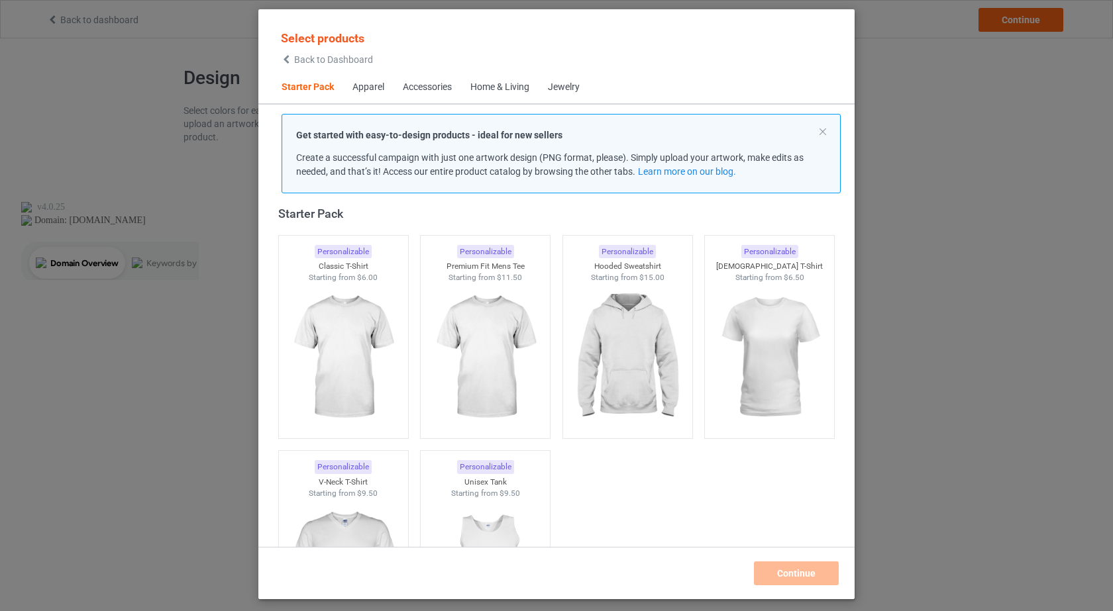
click at [146, 154] on div "Select products Back to Dashboard Starter Pack Apparel Accessories Home & Livin…" at bounding box center [556, 305] width 1113 height 611
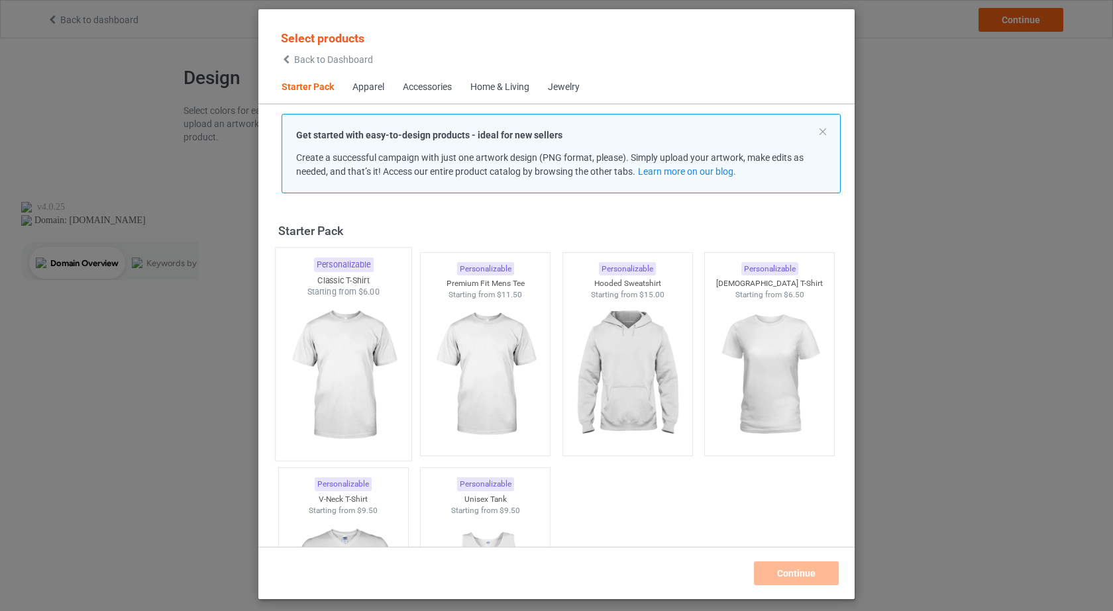
scroll to position [17, 0]
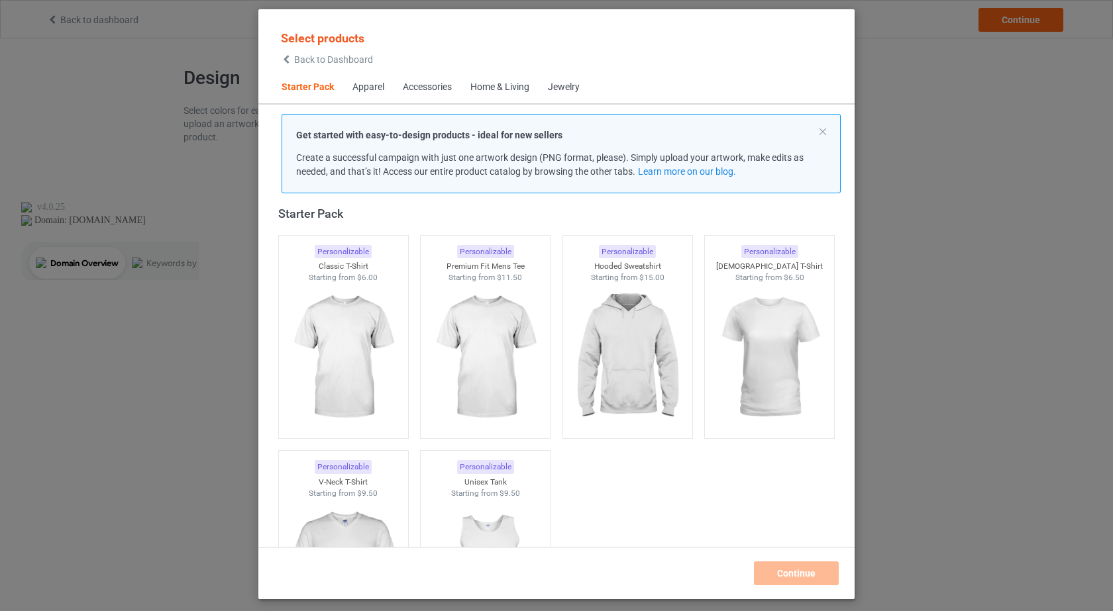
click at [238, 205] on div "Select products Back to Dashboard Starter Pack Apparel Accessories Home & Livin…" at bounding box center [556, 305] width 1113 height 611
click at [1006, 21] on div "Select products Back to Dashboard Starter Pack Apparel Accessories Home & Livin…" at bounding box center [556, 305] width 1113 height 611
click at [377, 90] on div "Apparel" at bounding box center [368, 87] width 32 height 13
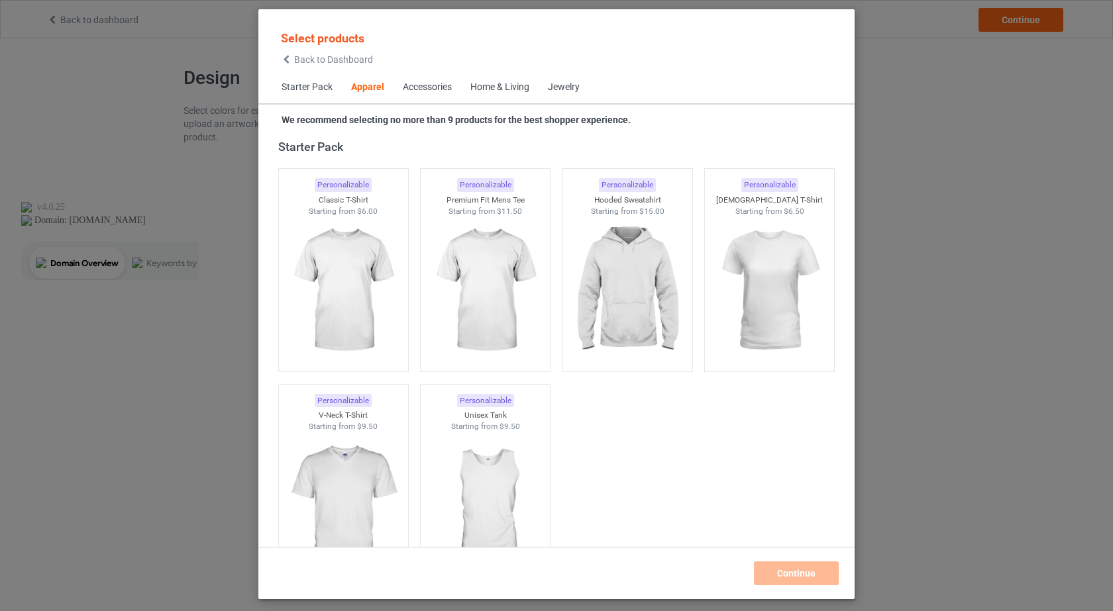
scroll to position [493, 0]
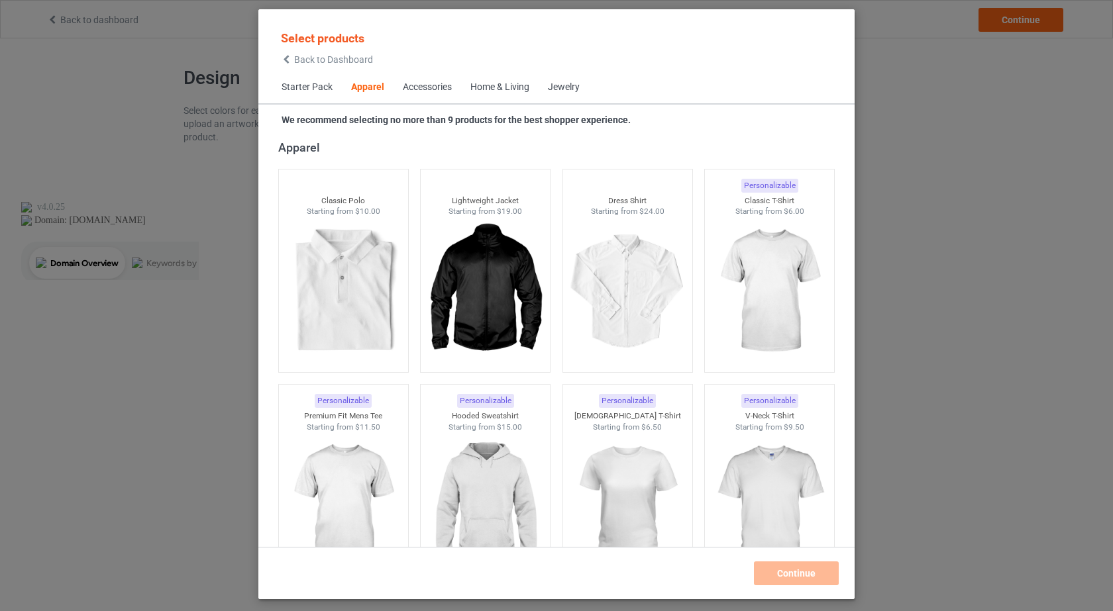
click at [139, 176] on div "Select products Back to Dashboard Starter Pack Apparel Accessories Home & Livin…" at bounding box center [556, 305] width 1113 height 611
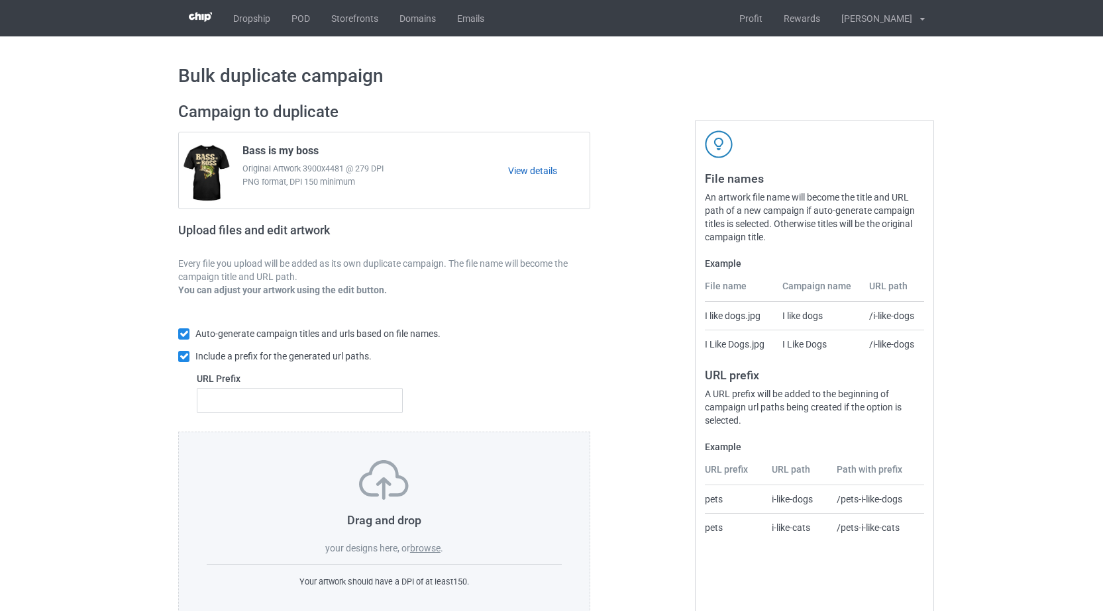
click at [545, 168] on link "View details" at bounding box center [548, 170] width 81 height 13
click at [518, 168] on link "View details" at bounding box center [548, 170] width 81 height 13
click at [428, 548] on label "browse" at bounding box center [425, 548] width 30 height 11
click at [0, 0] on input "browse" at bounding box center [0, 0] width 0 height 0
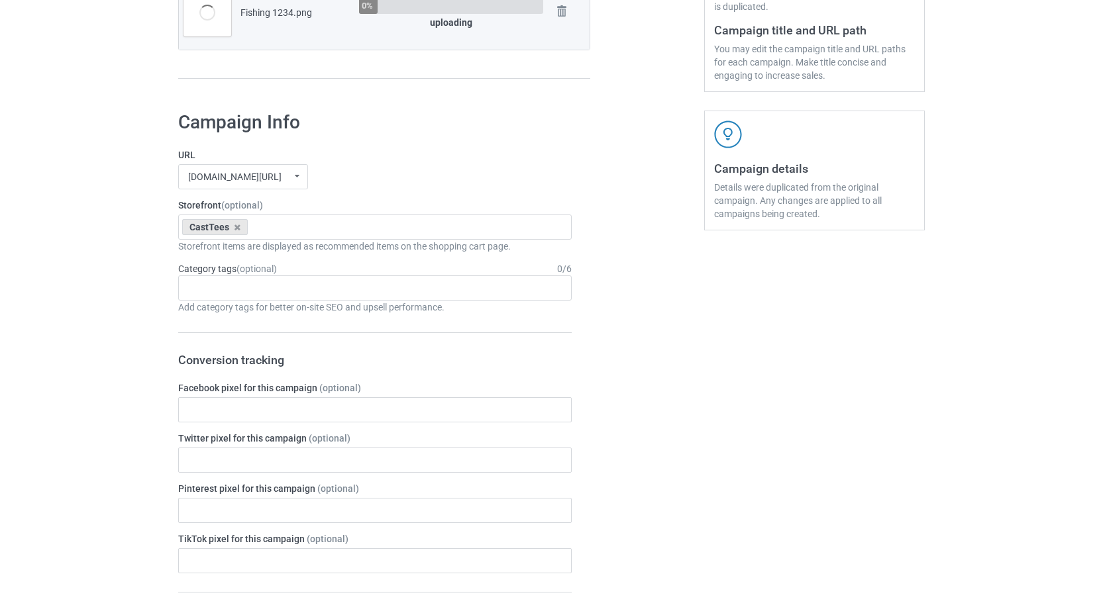
scroll to position [255, 0]
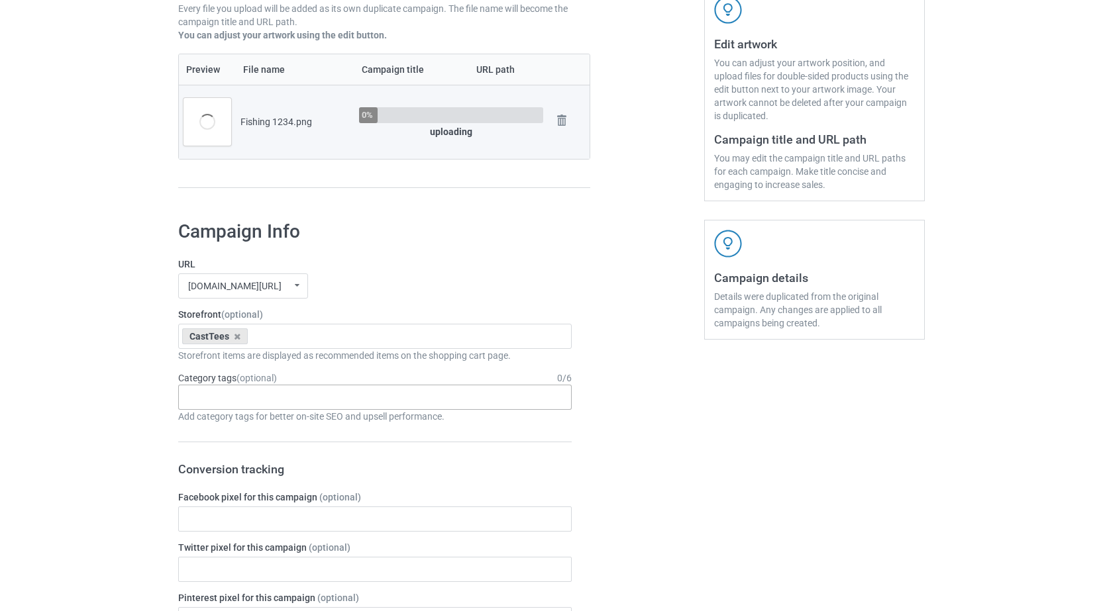
click at [212, 399] on div "Age > [DEMOGRAPHIC_DATA] > 1 Age > [DEMOGRAPHIC_DATA] Months > 1 Month Age > [D…" at bounding box center [374, 397] width 393 height 25
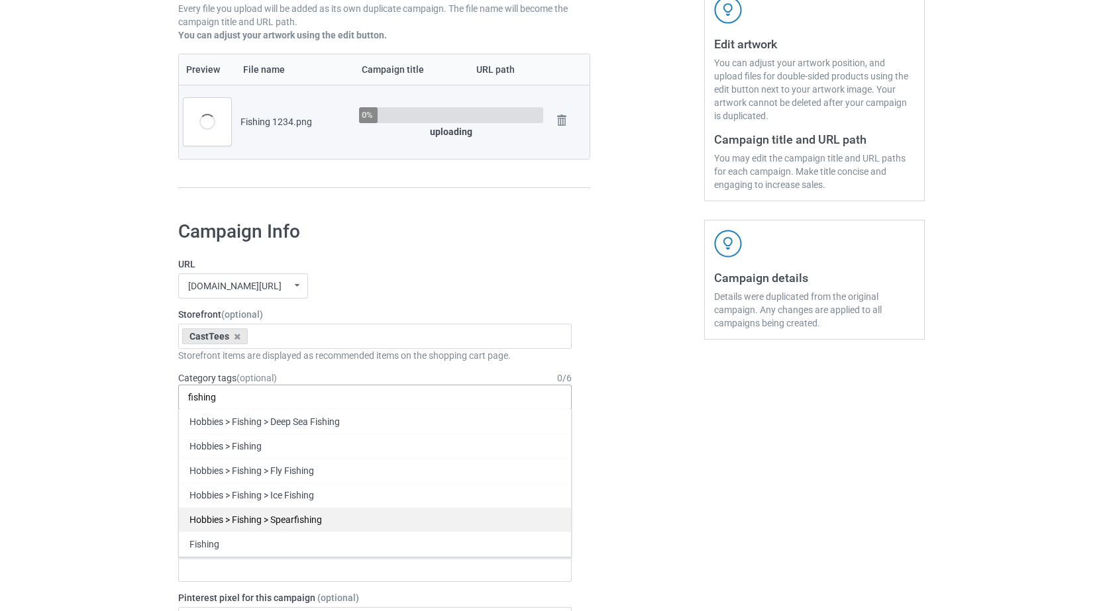
type input "fishing"
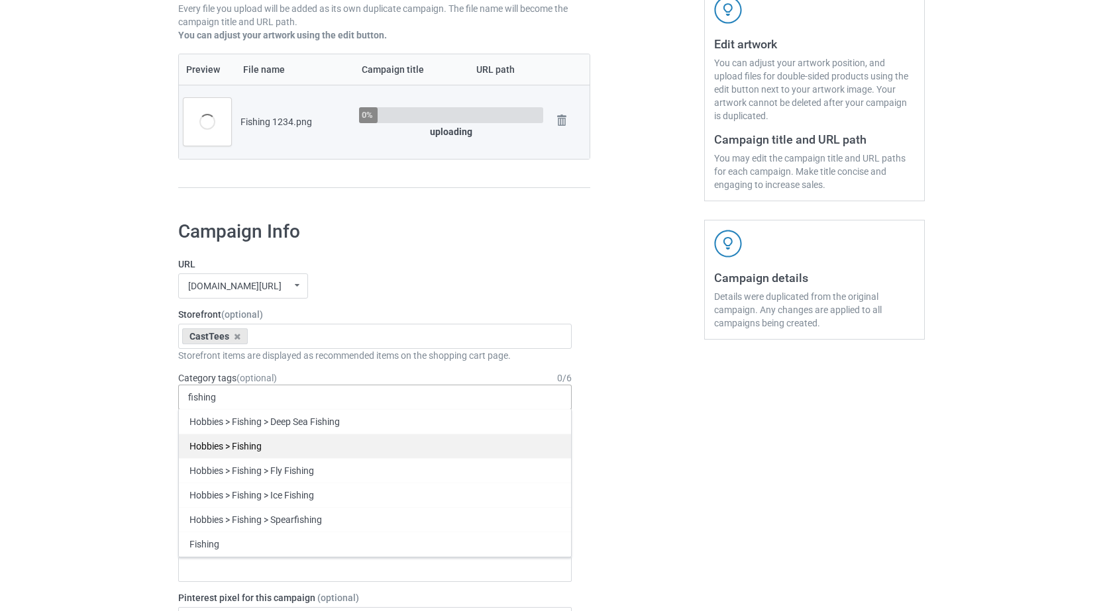
click at [256, 452] on div "Hobbies > Fishing" at bounding box center [375, 446] width 392 height 25
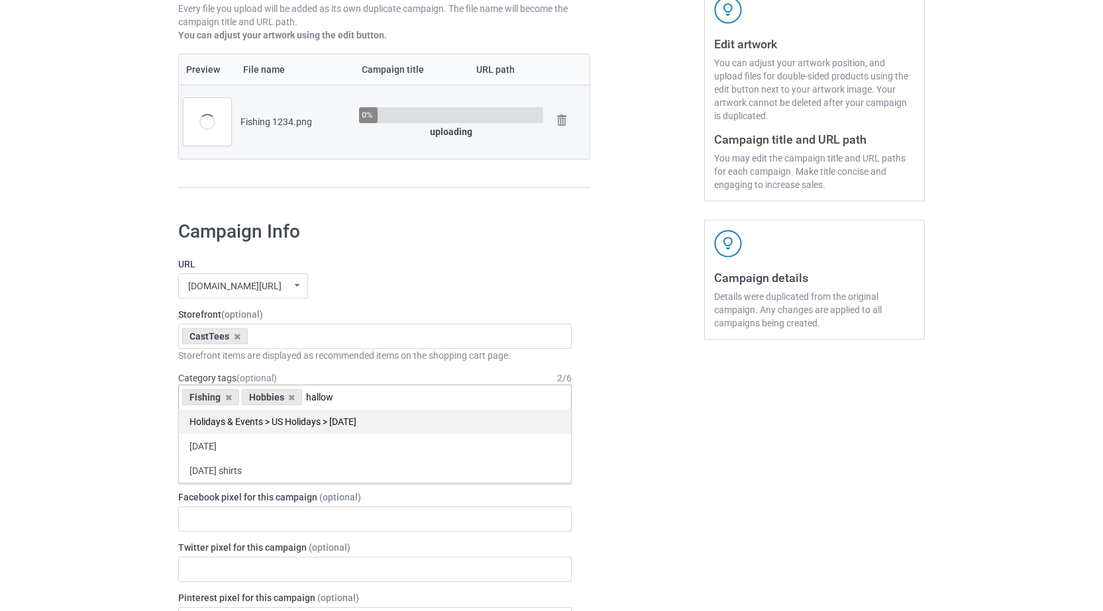
type input "hallow"
click at [350, 419] on div "Holidays & Events > US Holidays > [DATE]" at bounding box center [375, 421] width 392 height 25
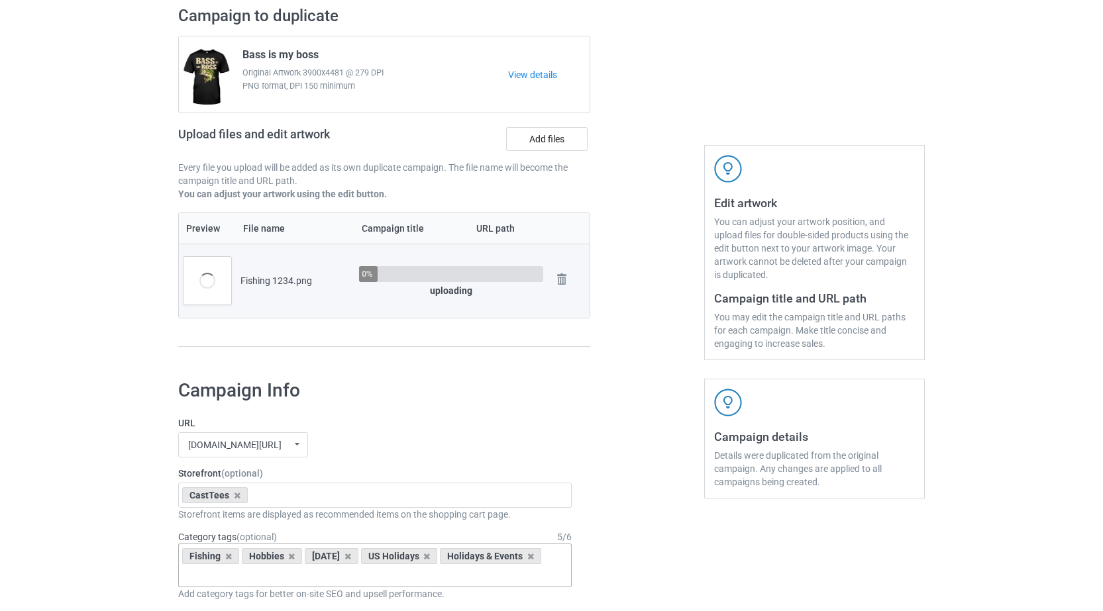
scroll to position [64, 0]
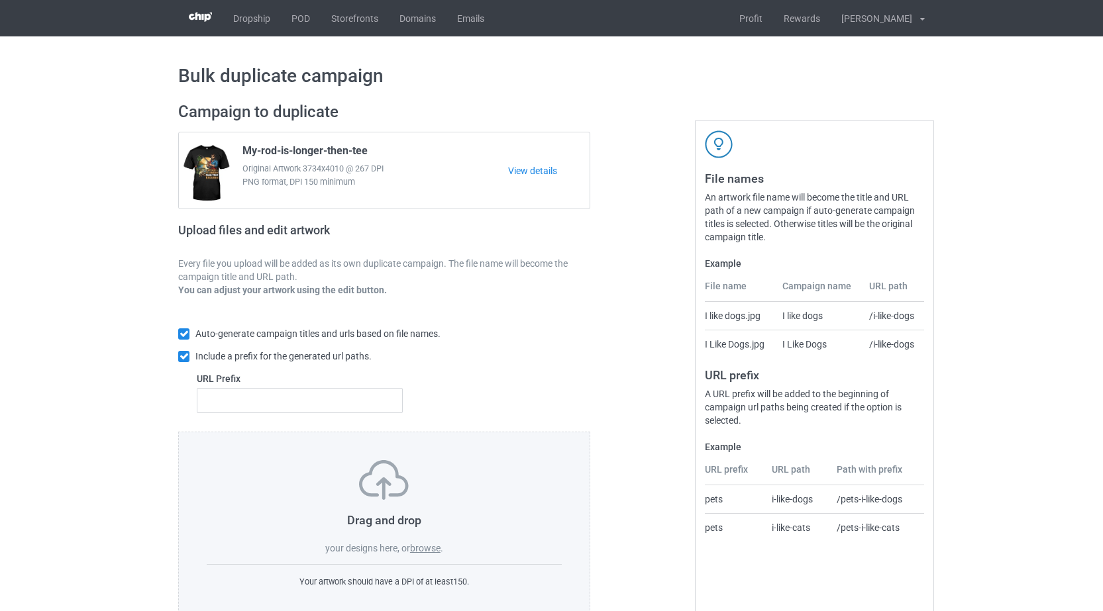
click at [441, 550] on label "browse" at bounding box center [425, 548] width 30 height 11
click at [0, 0] on input "browse" at bounding box center [0, 0] width 0 height 0
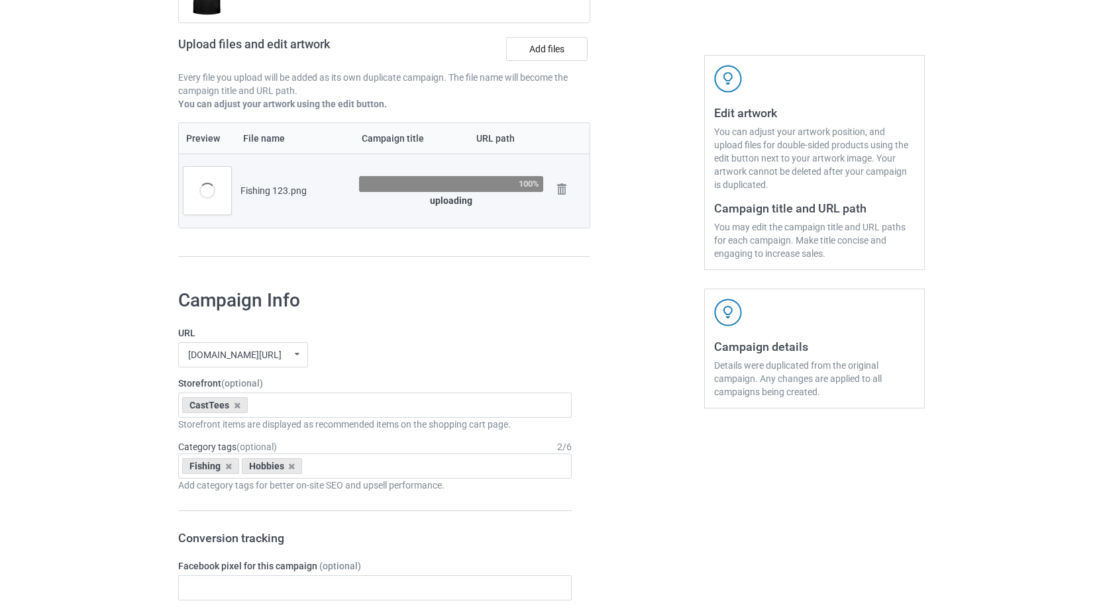
scroll to position [165, 0]
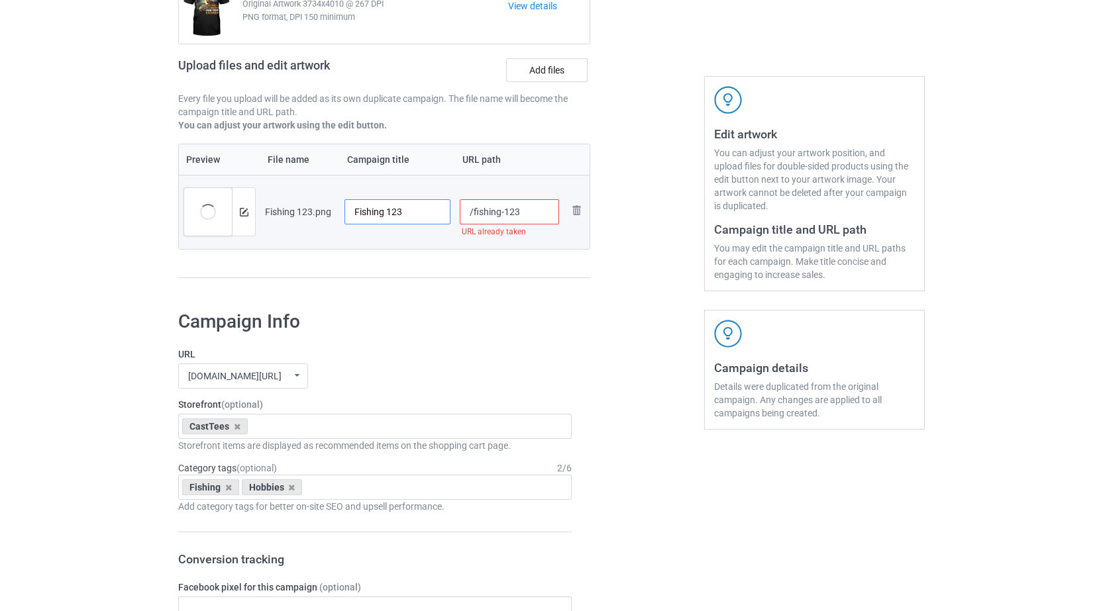
drag, startPoint x: 417, startPoint y: 213, endPoint x: 139, endPoint y: 213, distance: 278.2
click at [347, 213] on input "Fishing 123" at bounding box center [397, 211] width 106 height 25
paste input "Hooked on Halloween"
type input "Hooked on Halloween"
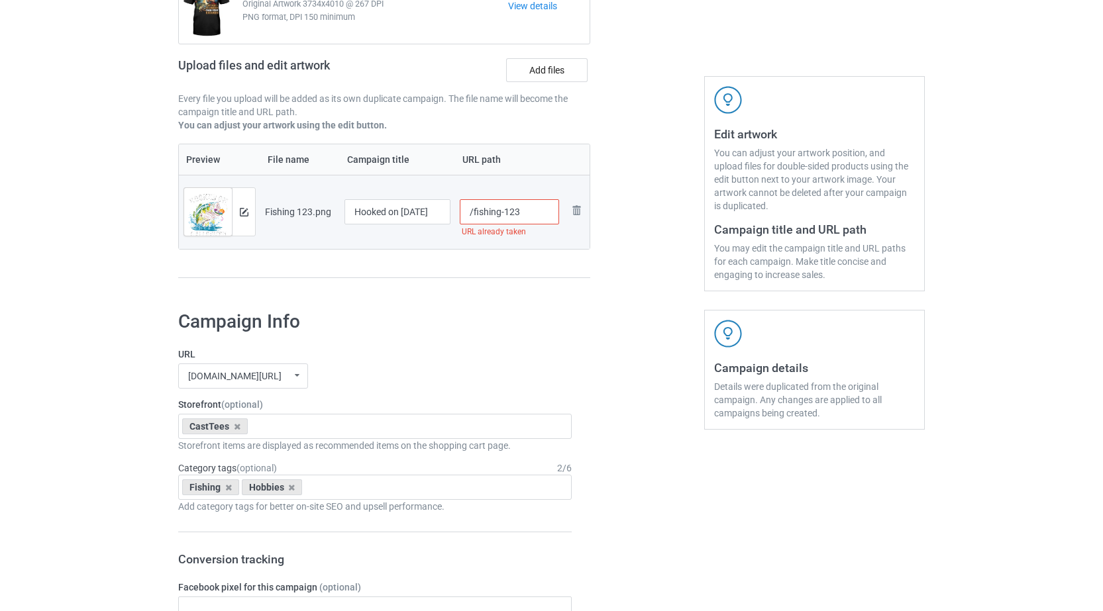
scroll to position [0, 0]
drag, startPoint x: 524, startPoint y: 213, endPoint x: 462, endPoint y: 210, distance: 61.7
click at [462, 210] on input "/fishing-123" at bounding box center [510, 211] width 100 height 25
paste input "ooked on halloween"
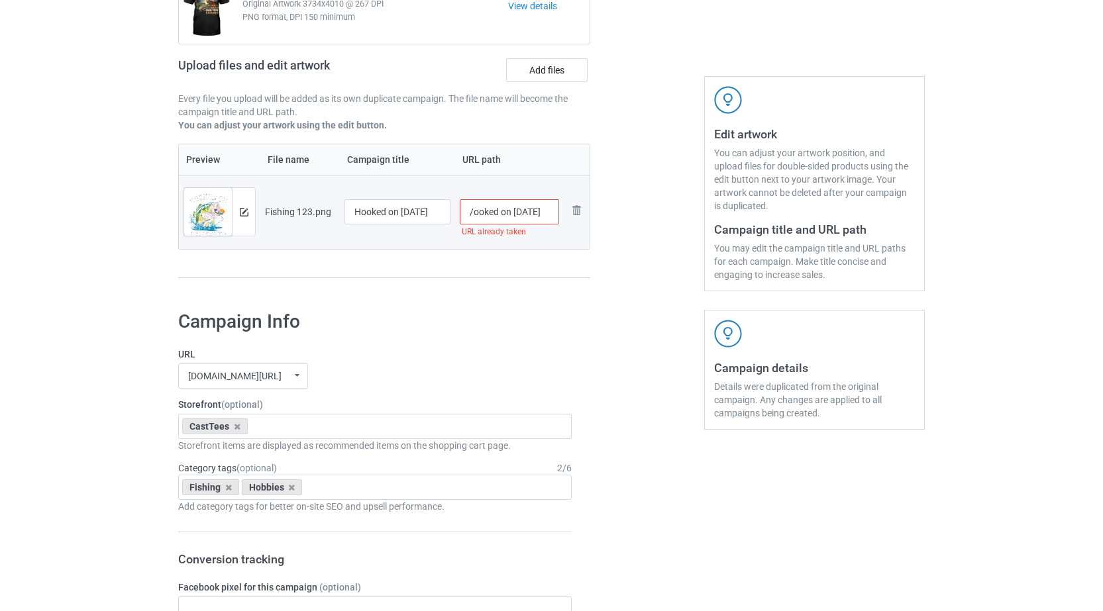
click at [509, 211] on input "/ooked on halloween" at bounding box center [510, 211] width 100 height 25
click at [497, 211] on input "/ooked on-halloween" at bounding box center [510, 211] width 100 height 25
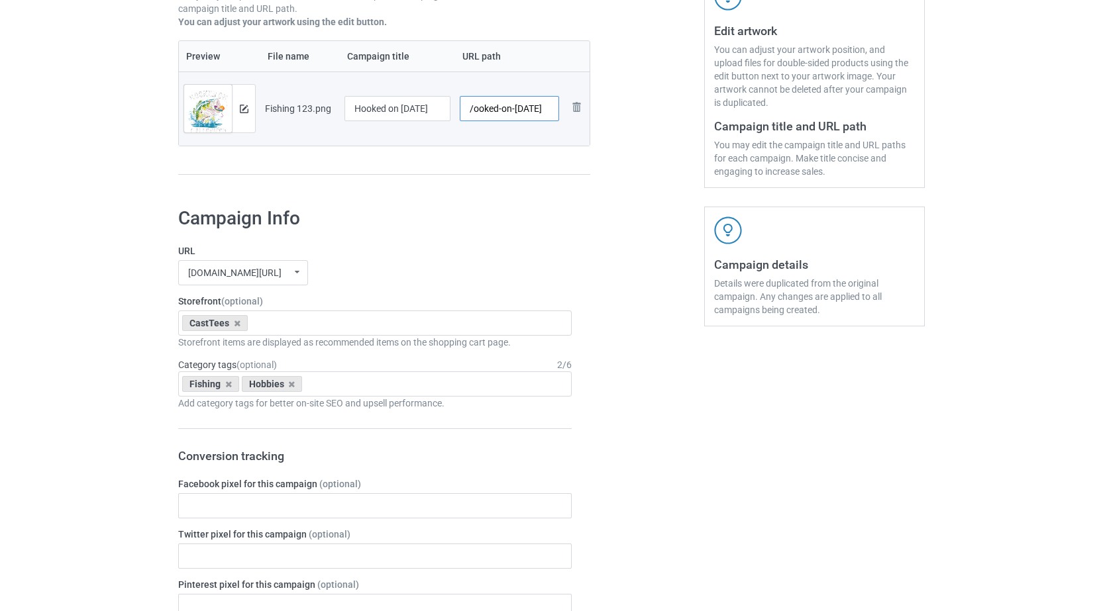
scroll to position [278, 0]
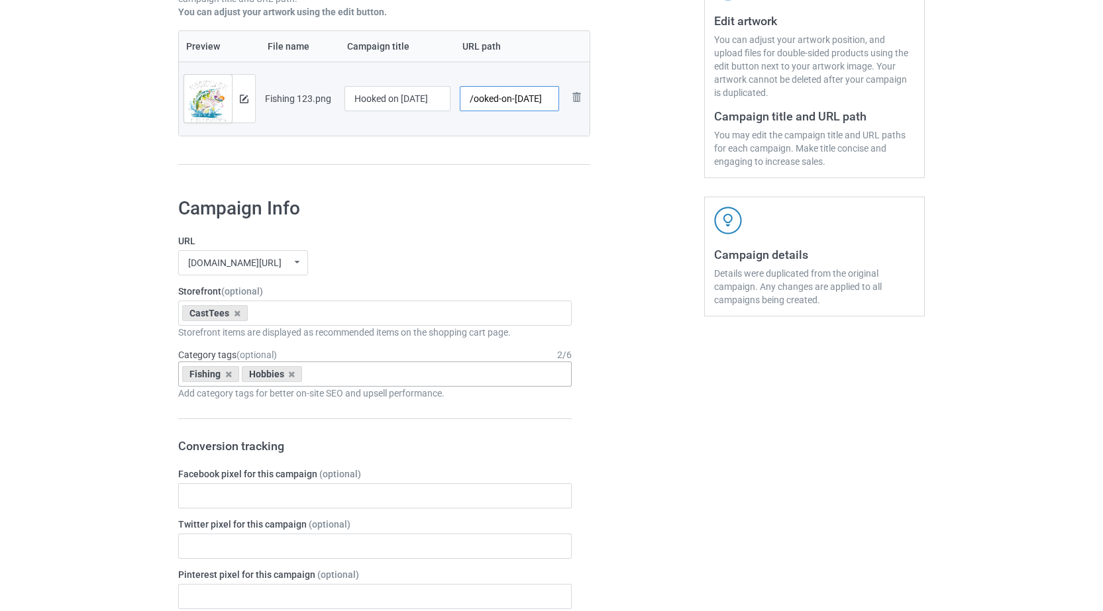
type input "/ooked-on-halloween"
click at [351, 372] on div "Fishing Hobbies Age > 1-19 > 1 Age > 1-12 Months > 1 Month Age > 1-12 Months Ag…" at bounding box center [374, 374] width 393 height 25
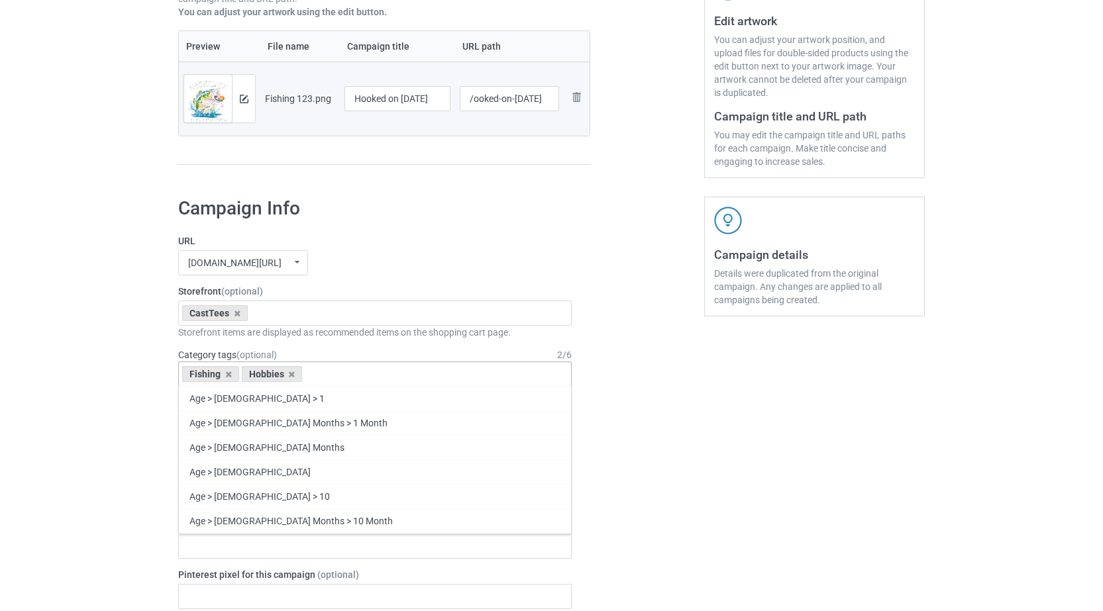
scroll to position [0, 0]
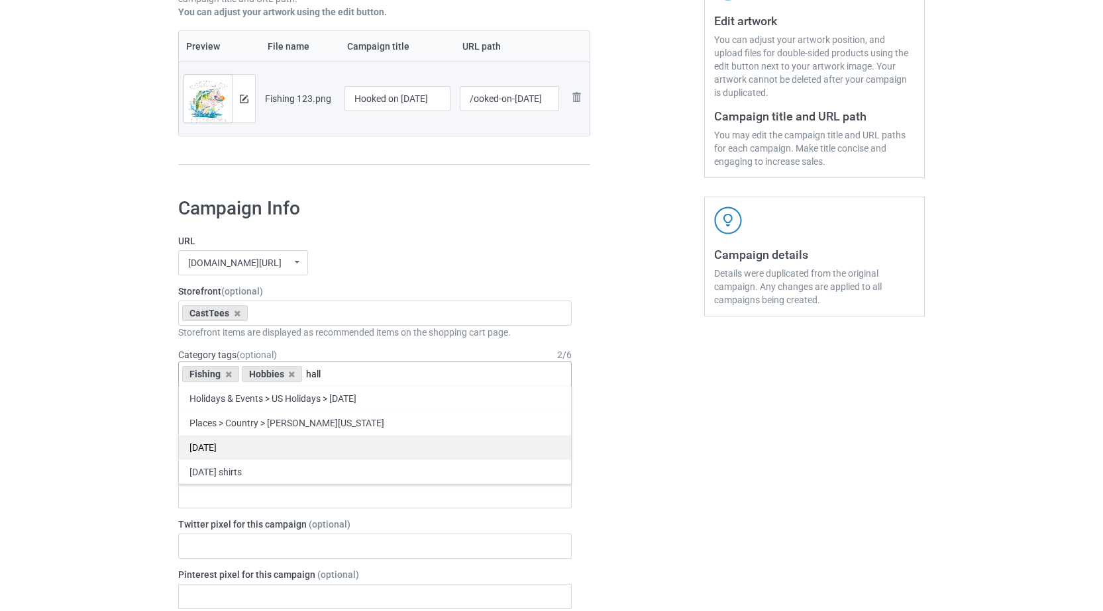
type input "hall"
click at [234, 444] on div "[DATE]" at bounding box center [375, 447] width 392 height 25
type input "hall"
click at [260, 441] on div "[DATE] shirts" at bounding box center [375, 447] width 392 height 25
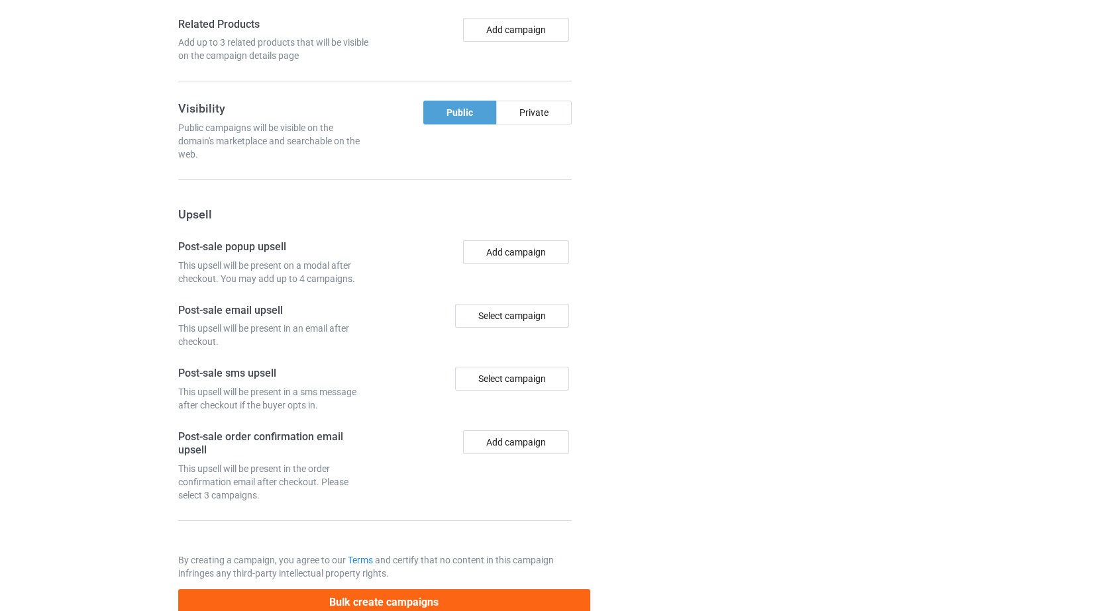
scroll to position [1066, 0]
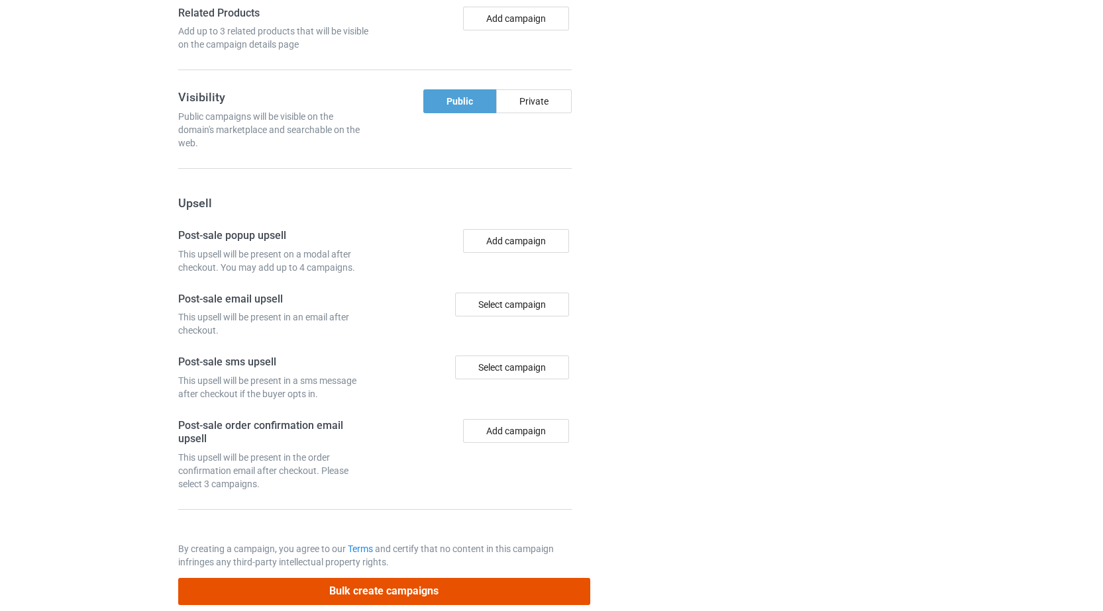
click at [404, 594] on button "Bulk create campaigns" at bounding box center [384, 591] width 412 height 27
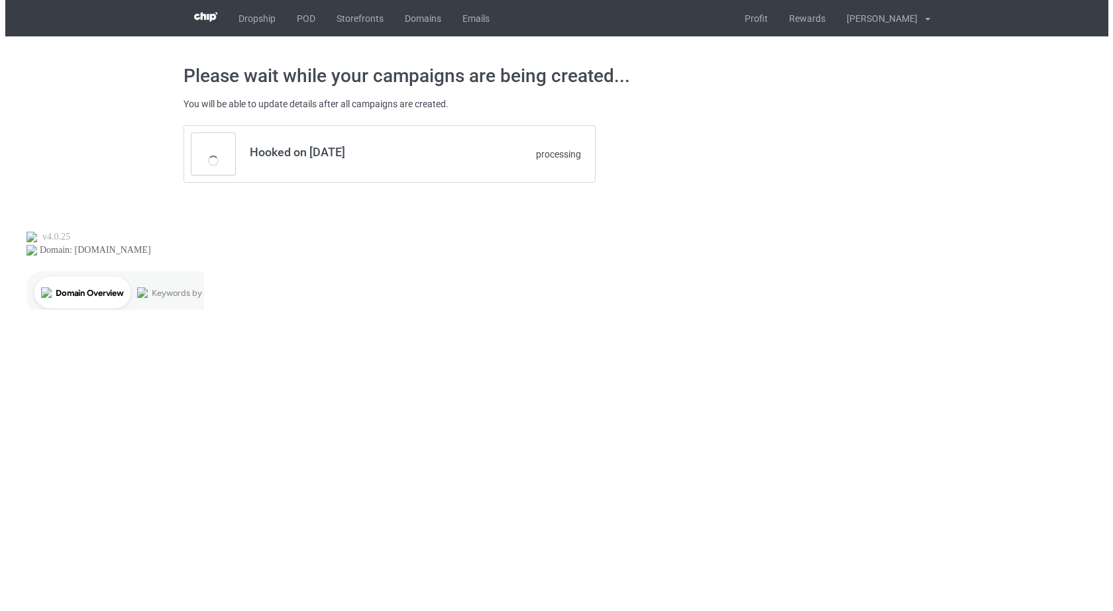
scroll to position [0, 0]
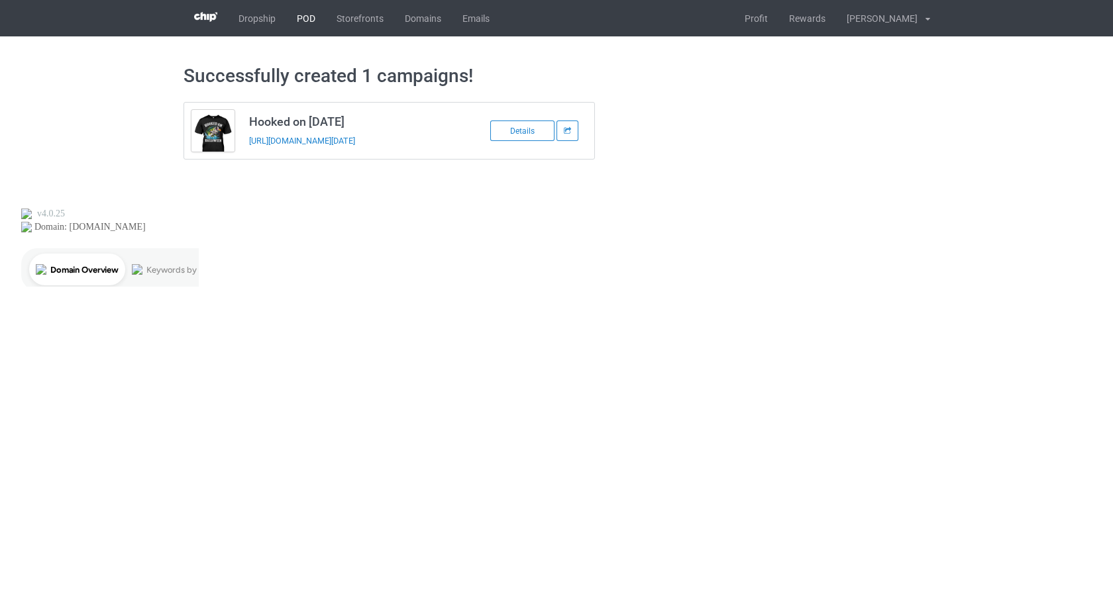
click at [303, 22] on link "POD" at bounding box center [306, 18] width 40 height 36
